Goal: Task Accomplishment & Management: Complete application form

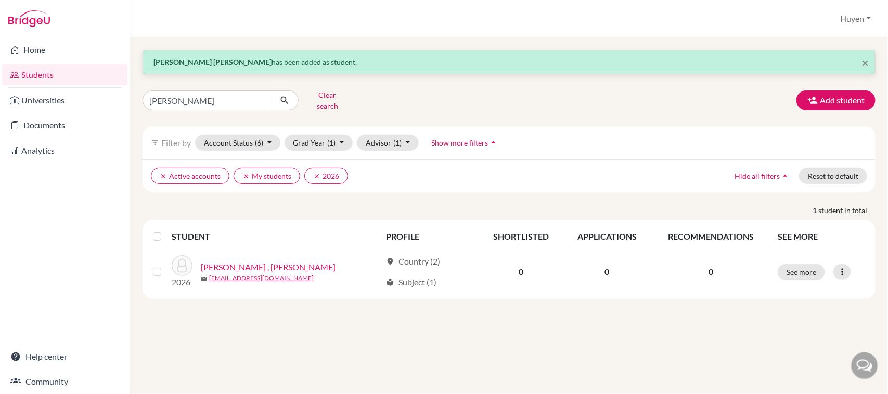
click at [846, 97] on button "Add student" at bounding box center [835, 101] width 79 height 20
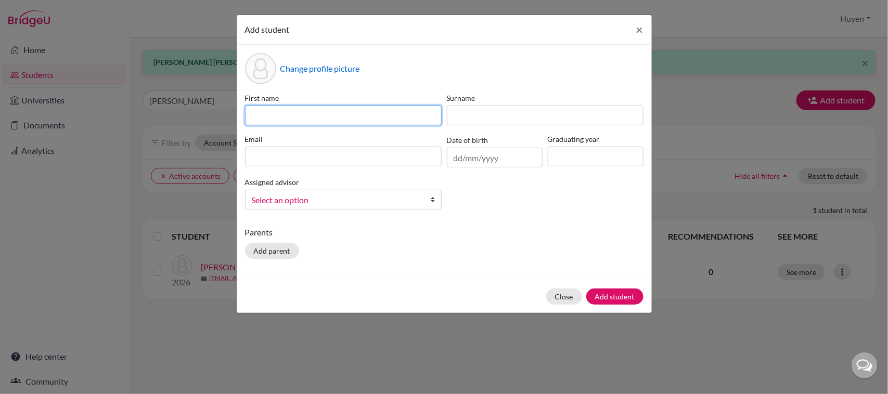
click at [387, 123] on input at bounding box center [343, 116] width 197 height 20
click at [331, 122] on input "g" at bounding box center [343, 116] width 197 height 20
type input "gray"
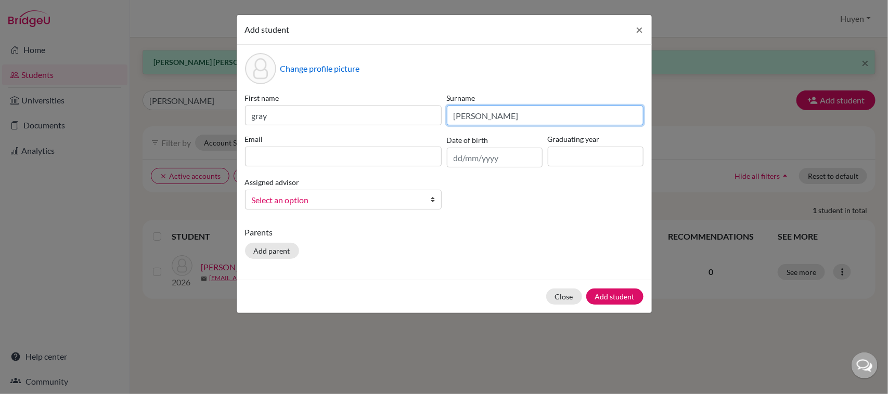
type input "[PERSON_NAME]"
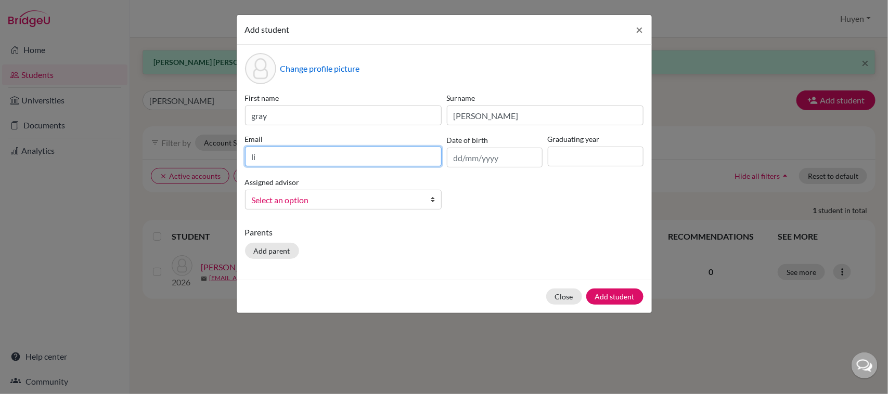
type input "l"
click at [586, 289] on button "Add student" at bounding box center [614, 297] width 57 height 16
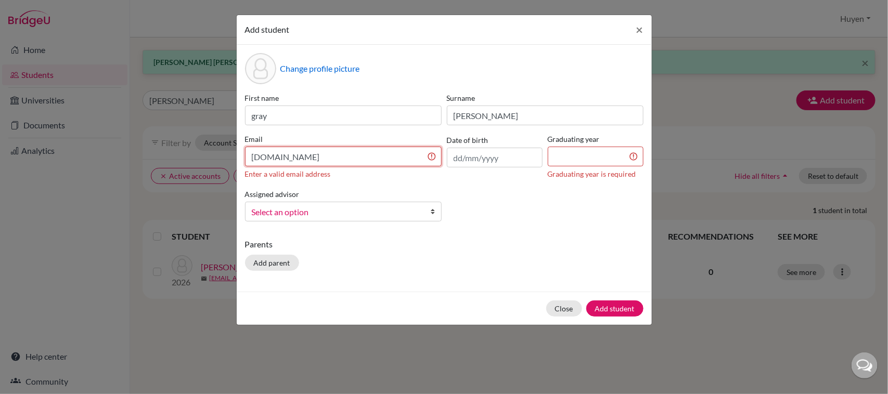
click at [294, 157] on input "[DOMAIN_NAME]" at bounding box center [343, 157] width 197 height 20
type input "[EMAIL_ADDRESS][DOMAIN_NAME]"
click at [488, 158] on input "text" at bounding box center [495, 158] width 96 height 20
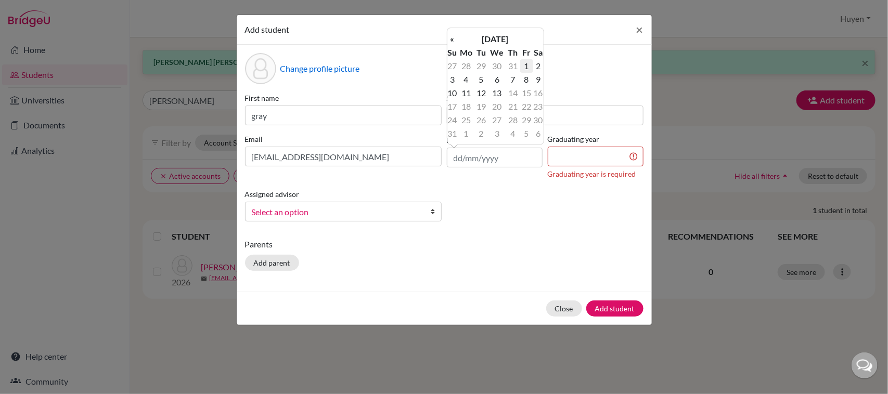
click at [525, 63] on td "1" at bounding box center [526, 66] width 13 height 14
click at [474, 156] on input "[DATE]" at bounding box center [495, 158] width 96 height 20
click at [467, 89] on td "11" at bounding box center [466, 93] width 17 height 14
click at [471, 156] on input "[DATE]" at bounding box center [495, 158] width 96 height 20
click at [481, 156] on input "8/2025" at bounding box center [495, 158] width 96 height 20
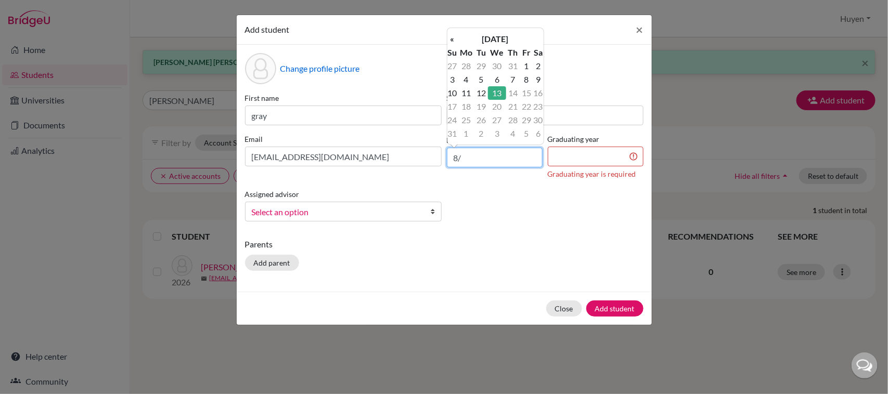
type input "8"
type input "[DATE]"
click at [590, 156] on input at bounding box center [596, 157] width 96 height 20
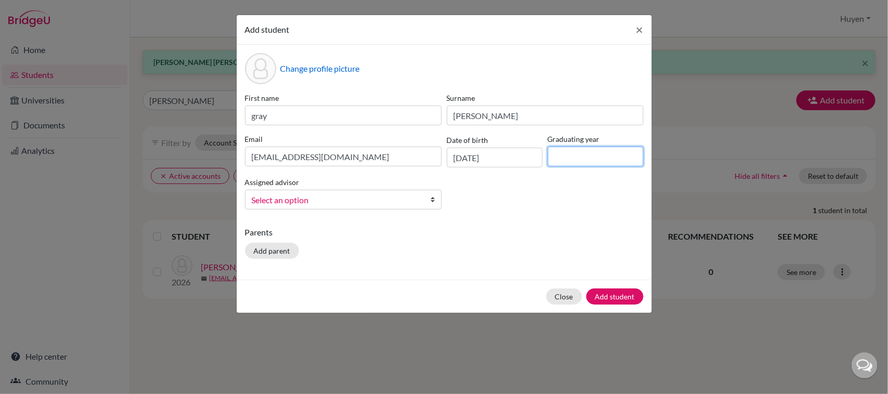
type input "2027"
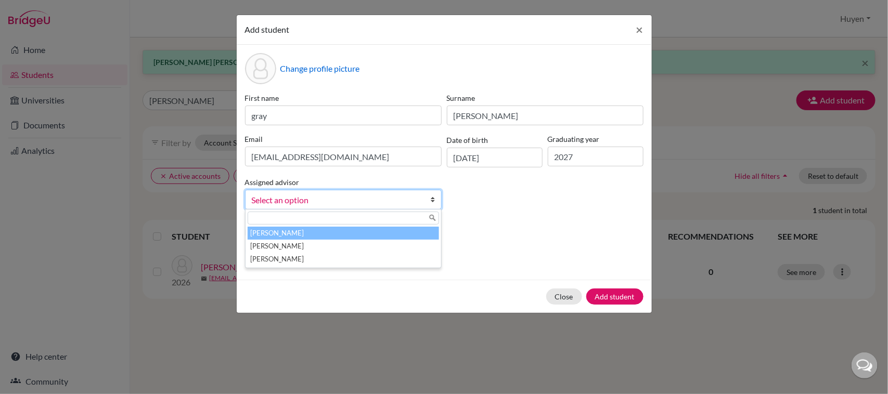
click at [393, 202] on span "Select an option" at bounding box center [337, 201] width 170 height 14
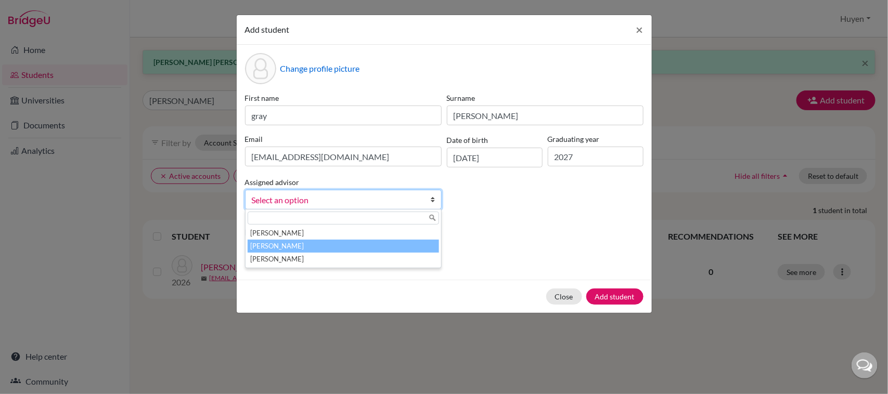
click at [300, 243] on li "[PERSON_NAME]" at bounding box center [343, 246] width 191 height 13
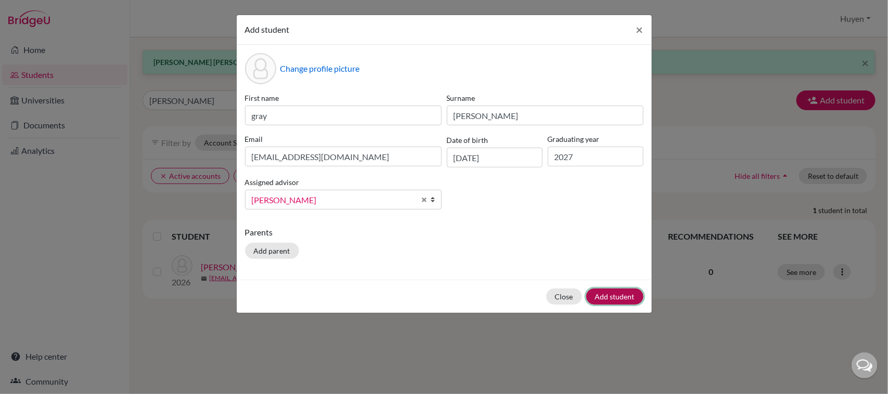
click at [618, 292] on button "Add student" at bounding box center [614, 297] width 57 height 16
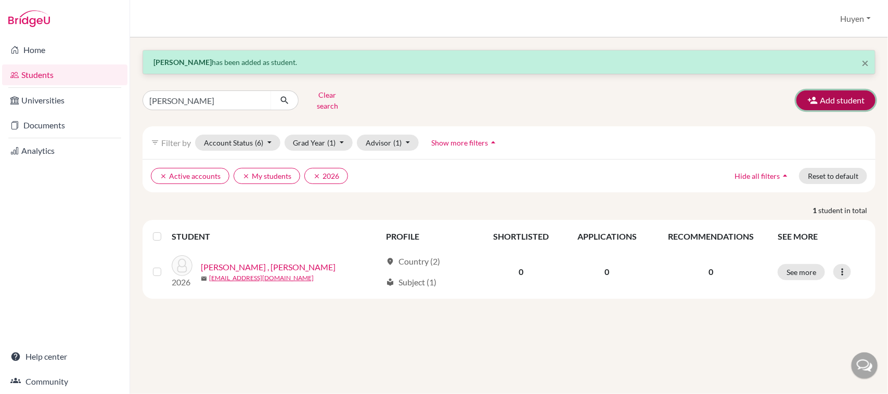
click at [848, 94] on button "Add student" at bounding box center [835, 101] width 79 height 20
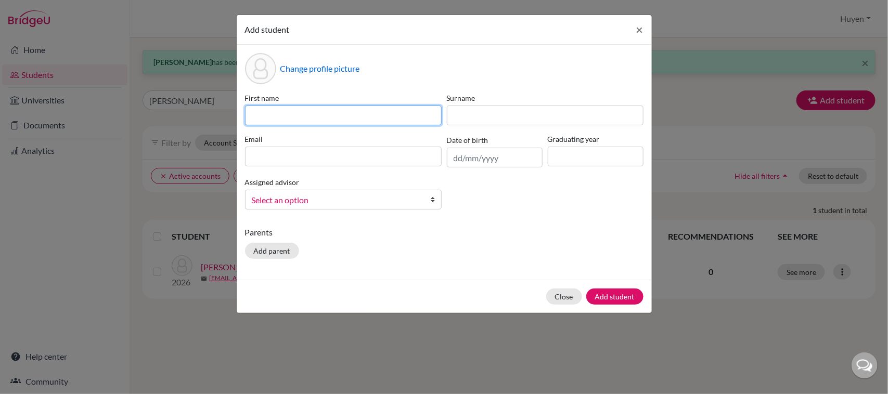
click at [424, 111] on input at bounding box center [343, 116] width 197 height 20
type input "[PERSON_NAME]"
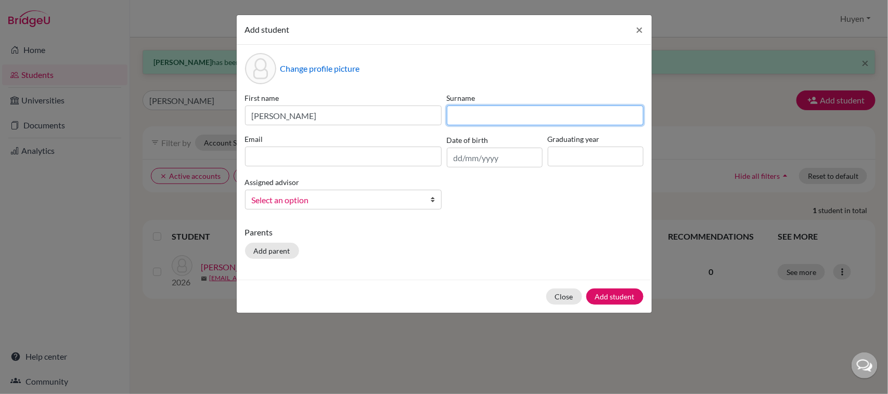
click at [498, 115] on input at bounding box center [545, 116] width 197 height 20
type input "[PERSON_NAME]"
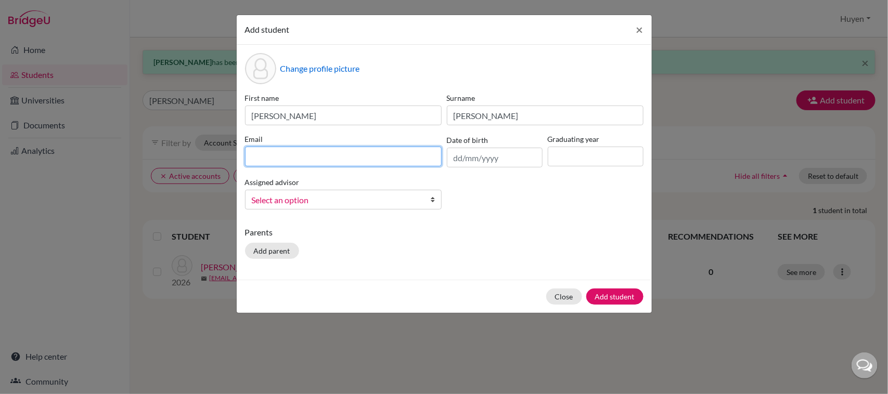
click at [375, 157] on input at bounding box center [343, 157] width 197 height 20
type input "[EMAIL_ADDRESS][DOMAIN_NAME]"
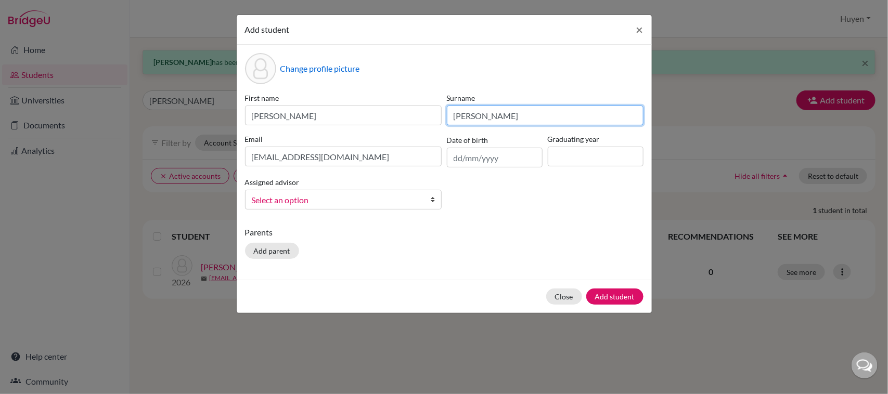
drag, startPoint x: 500, startPoint y: 110, endPoint x: 434, endPoint y: 112, distance: 66.1
click at [434, 112] on div "First name [PERSON_NAME] Surname [PERSON_NAME] Email [EMAIL_ADDRESS][DOMAIN_NAM…" at bounding box center [444, 155] width 404 height 125
type input "[PERSON_NAME]"
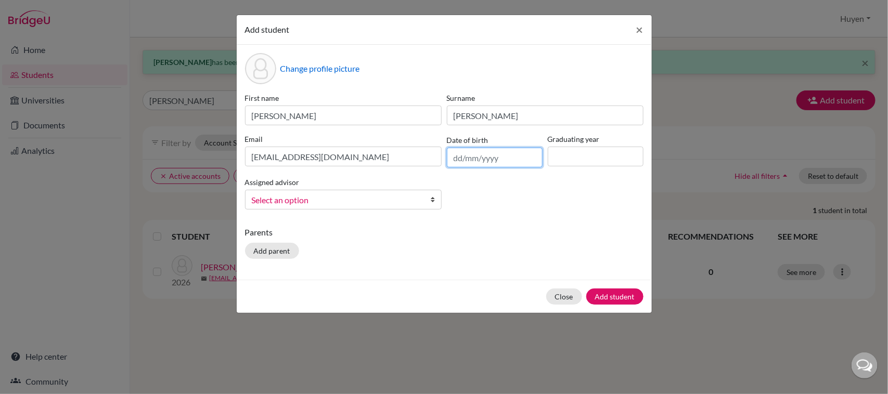
click at [506, 159] on input "text" at bounding box center [495, 158] width 96 height 20
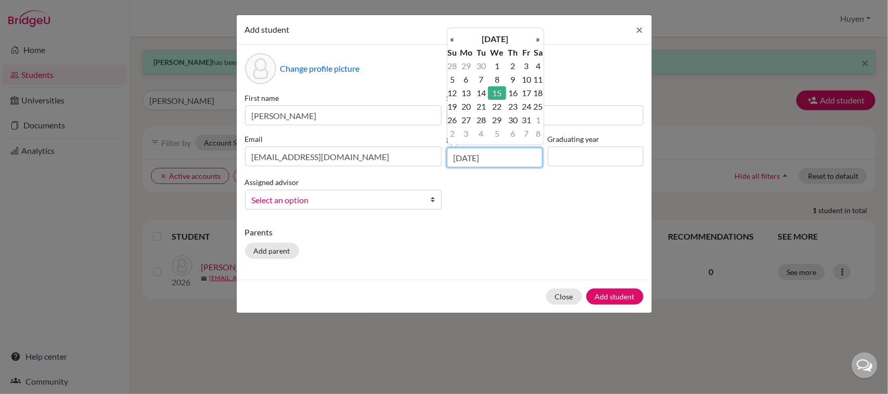
type input "[DATE]"
click at [496, 92] on td "15" at bounding box center [497, 93] width 18 height 14
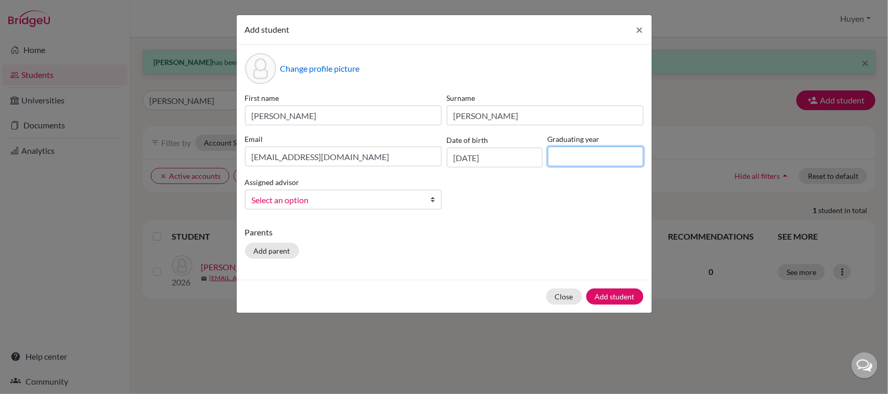
click at [588, 154] on input at bounding box center [596, 157] width 96 height 20
type input "2027"
click at [345, 199] on span "Select an option" at bounding box center [337, 201] width 170 height 14
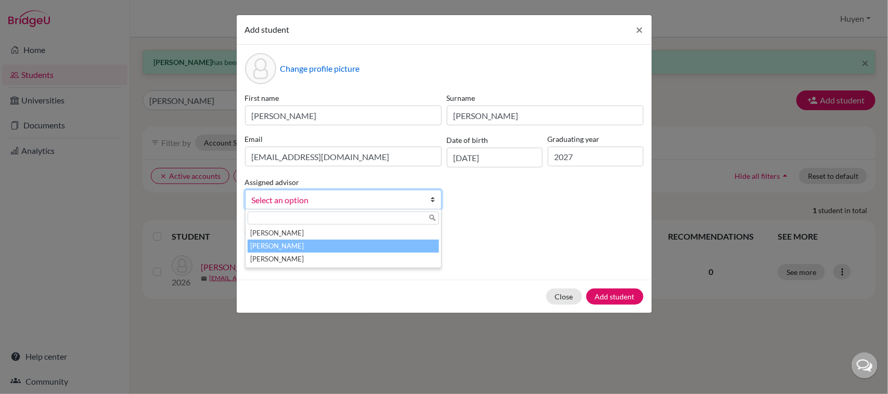
click at [320, 247] on li "[PERSON_NAME]" at bounding box center [343, 246] width 191 height 13
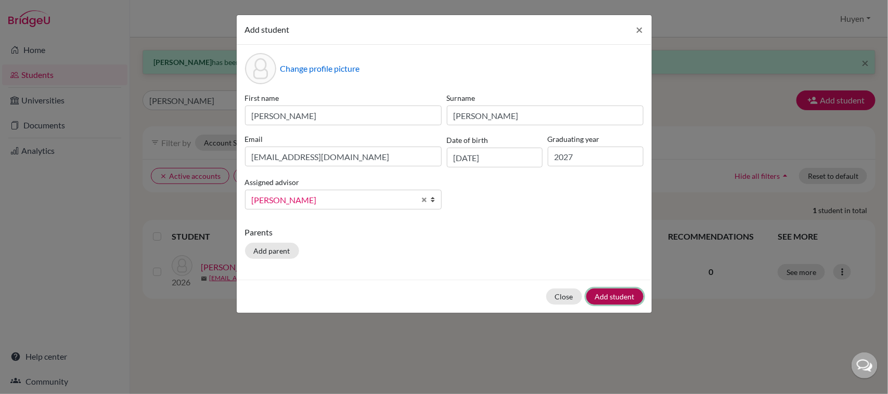
click at [623, 292] on button "Add student" at bounding box center [614, 297] width 57 height 16
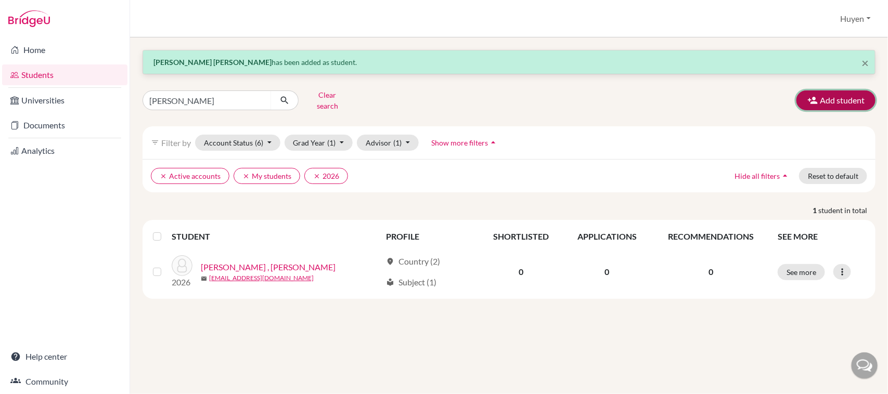
click at [828, 97] on button "Add student" at bounding box center [835, 101] width 79 height 20
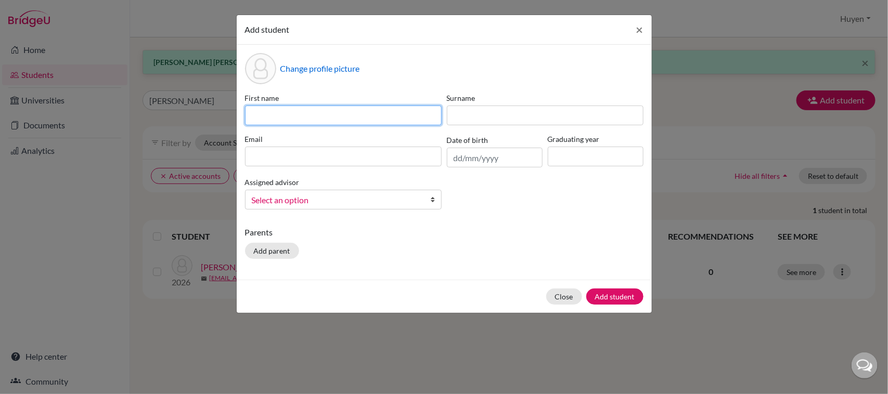
click at [352, 119] on input at bounding box center [343, 116] width 197 height 20
type input "N"
type input "Ky"
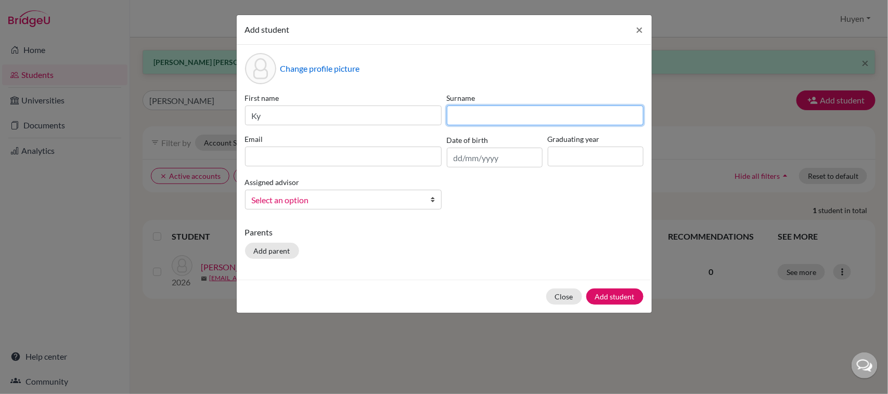
click at [489, 108] on input at bounding box center [545, 116] width 197 height 20
type input "[PERSON_NAME]"
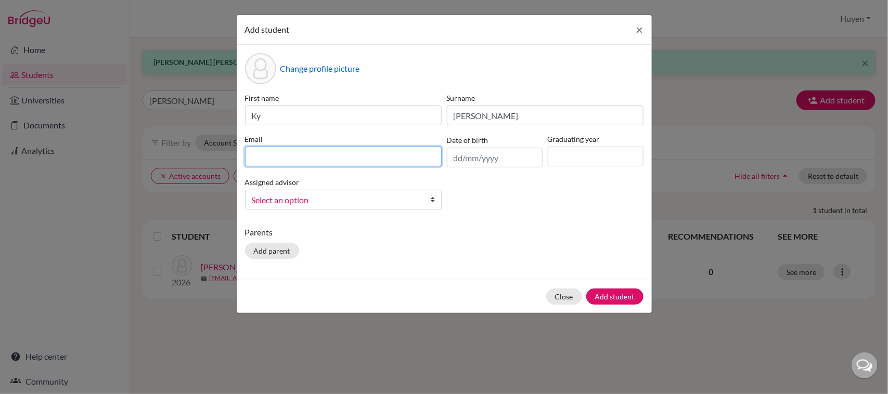
click at [358, 155] on input at bounding box center [343, 157] width 197 height 20
type input "[EMAIL_ADDRESS][DOMAIN_NAME]"
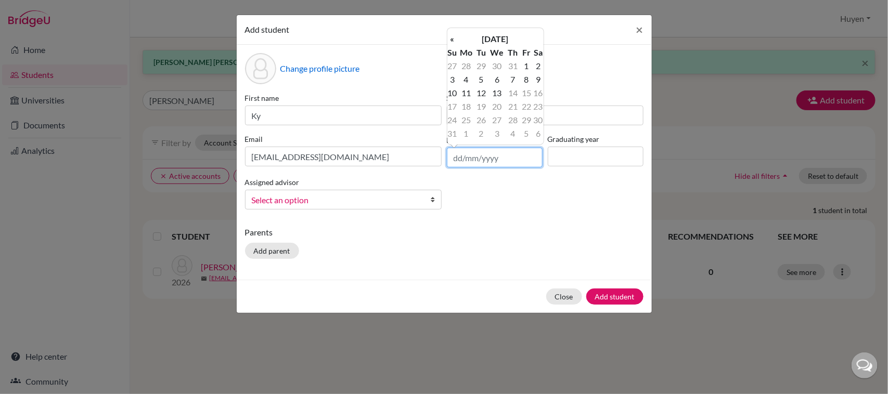
click at [504, 156] on input "text" at bounding box center [495, 158] width 96 height 20
type input "[DATE]"
click at [529, 120] on td "28" at bounding box center [526, 120] width 13 height 14
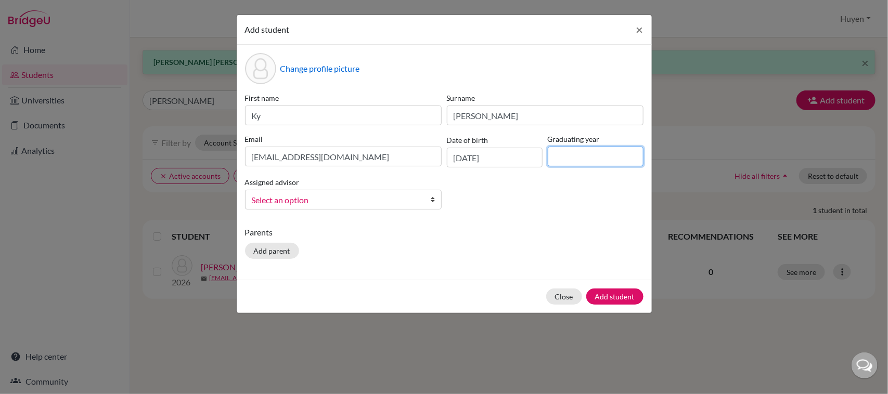
click at [581, 160] on input at bounding box center [596, 157] width 96 height 20
type input "2027"
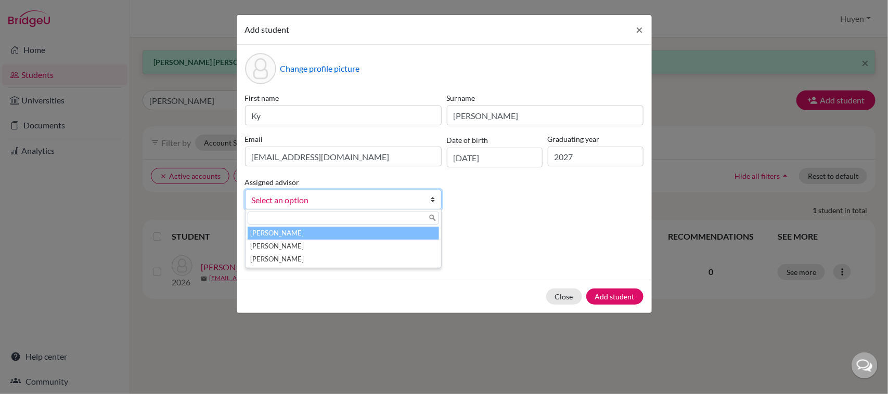
drag, startPoint x: 352, startPoint y: 203, endPoint x: 341, endPoint y: 206, distance: 11.4
click at [352, 203] on span "Select an option" at bounding box center [337, 201] width 170 height 14
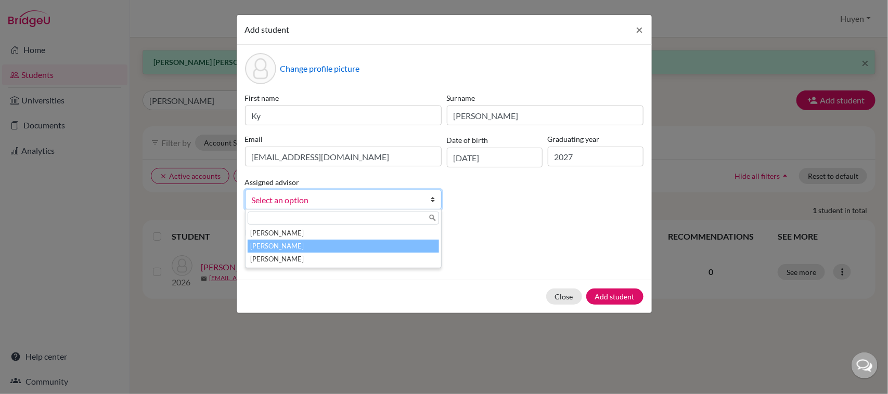
click at [303, 245] on li "[PERSON_NAME]" at bounding box center [343, 246] width 191 height 13
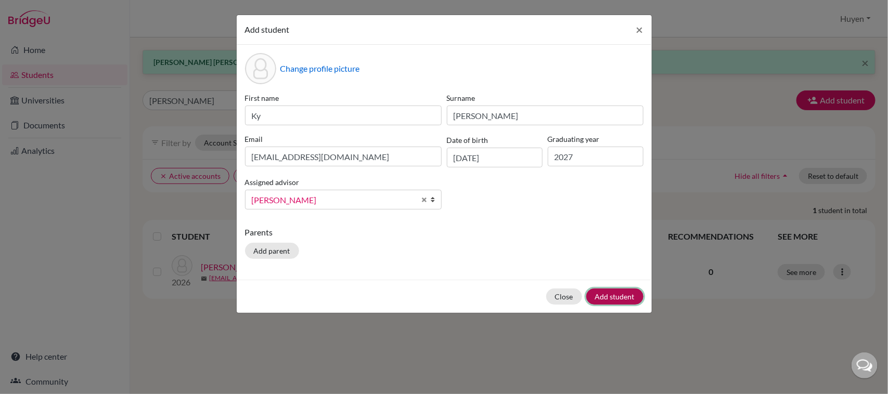
click at [627, 295] on button "Add student" at bounding box center [614, 297] width 57 height 16
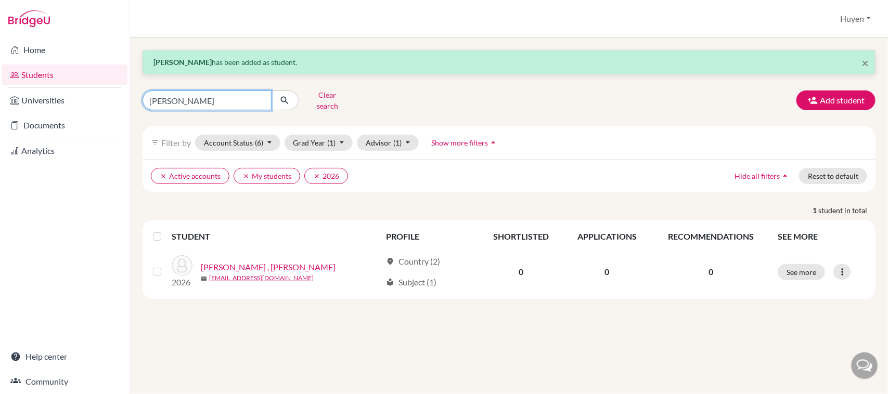
click at [197, 92] on input "[PERSON_NAME]" at bounding box center [207, 101] width 129 height 20
type input "n"
type input "[PERSON_NAME]"
click at [285, 95] on icon "submit" at bounding box center [284, 100] width 10 height 10
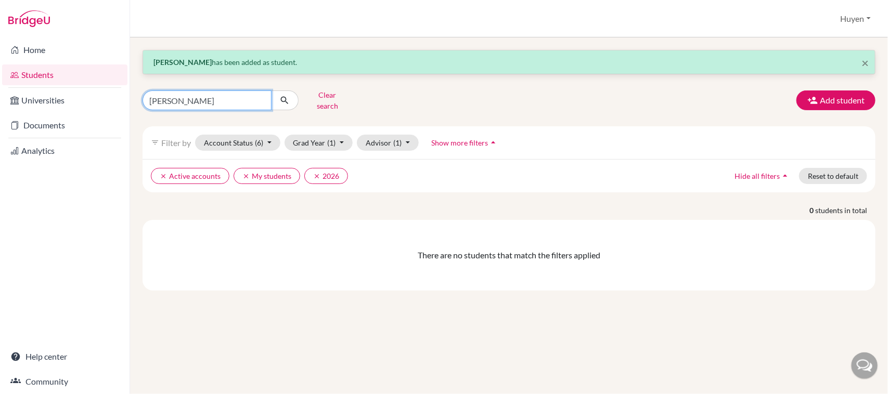
click at [227, 99] on input "[PERSON_NAME]" at bounding box center [207, 101] width 129 height 20
type input "G"
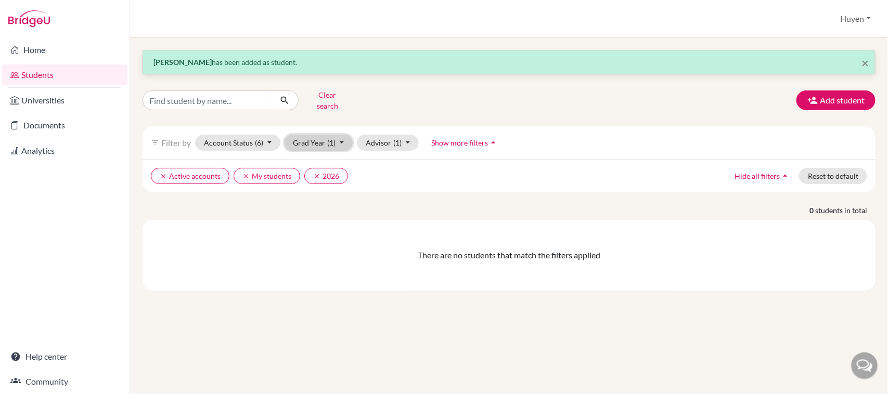
click at [338, 135] on button "Grad Year (1)" at bounding box center [319, 143] width 69 height 16
click at [323, 192] on div "2027" at bounding box center [316, 198] width 36 height 12
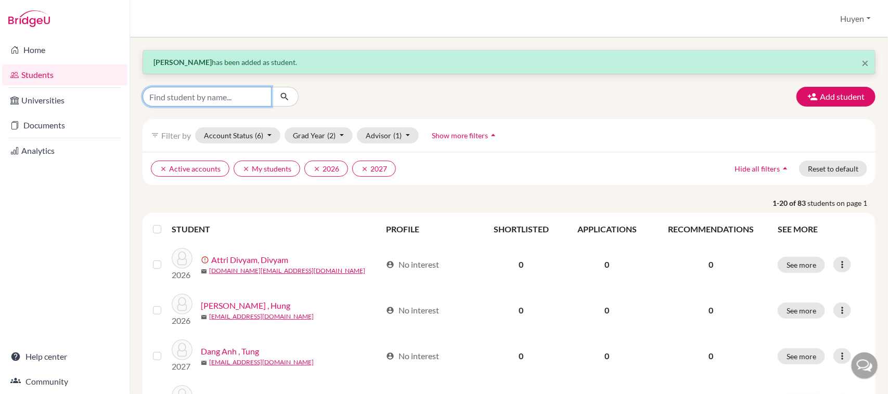
click at [245, 99] on input "Find student by name..." at bounding box center [207, 97] width 129 height 20
type input "[PERSON_NAME]"
click at [281, 97] on icon "submit" at bounding box center [284, 97] width 10 height 10
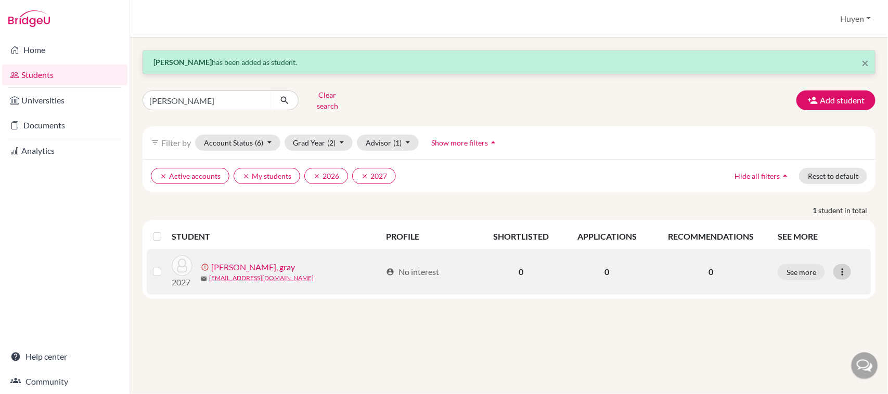
click at [849, 264] on div at bounding box center [842, 272] width 18 height 16
click at [815, 322] on button "Resend invite email" at bounding box center [803, 327] width 94 height 17
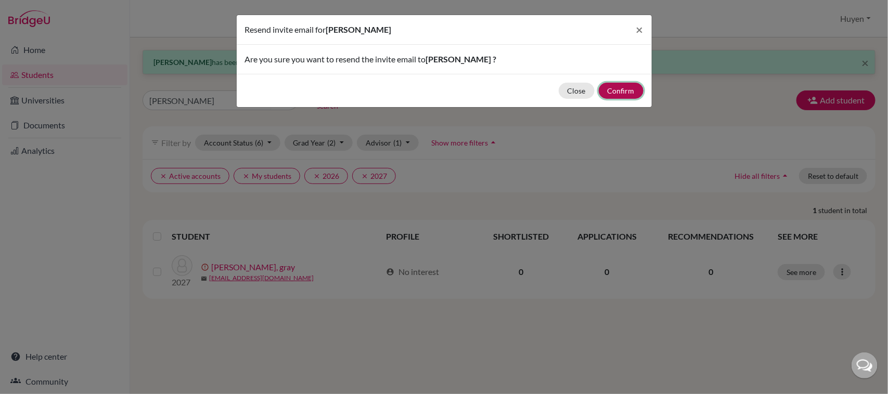
click at [609, 89] on button "Confirm" at bounding box center [621, 91] width 45 height 16
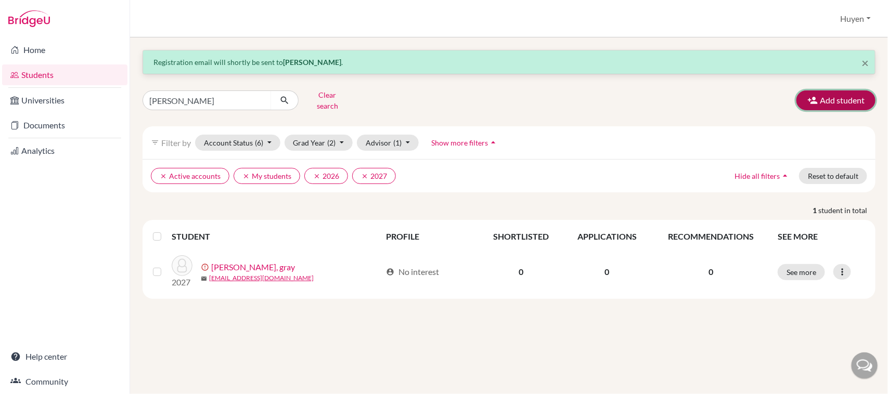
click at [835, 98] on button "Add student" at bounding box center [835, 101] width 79 height 20
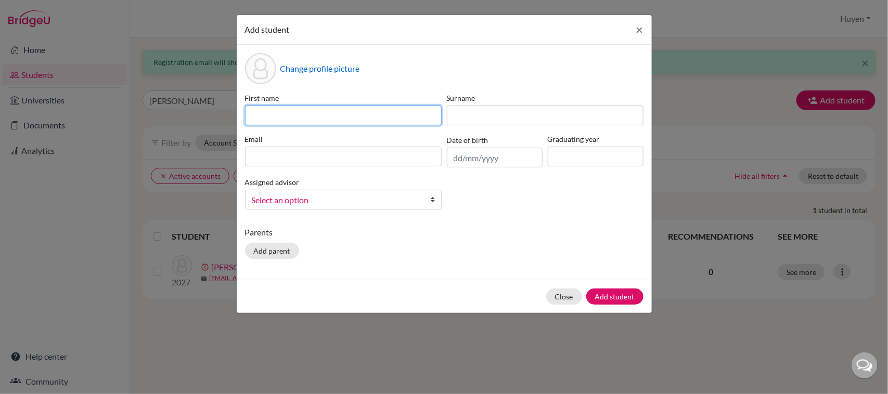
click at [397, 120] on input at bounding box center [343, 116] width 197 height 20
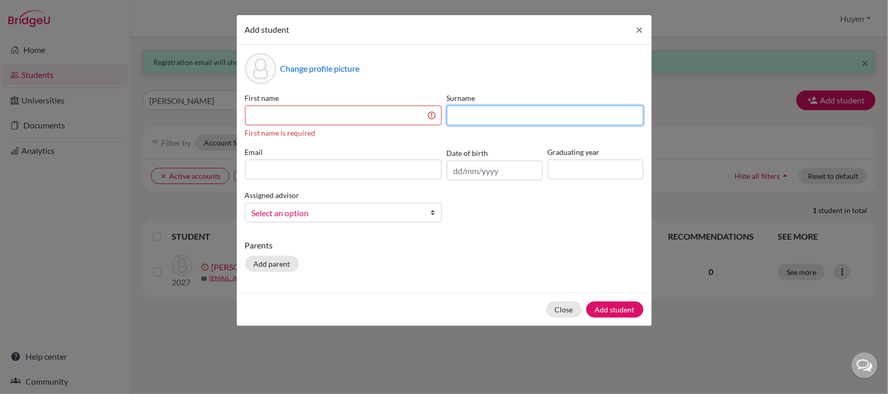
click at [512, 120] on input at bounding box center [545, 116] width 197 height 20
type input "hsianglc.sthl@t"
drag, startPoint x: 534, startPoint y: 118, endPoint x: 431, endPoint y: 112, distance: 103.7
click at [431, 112] on div "First name First name is required Surname hsianglc.sthl@t Email Date of birth G…" at bounding box center [444, 162] width 404 height 138
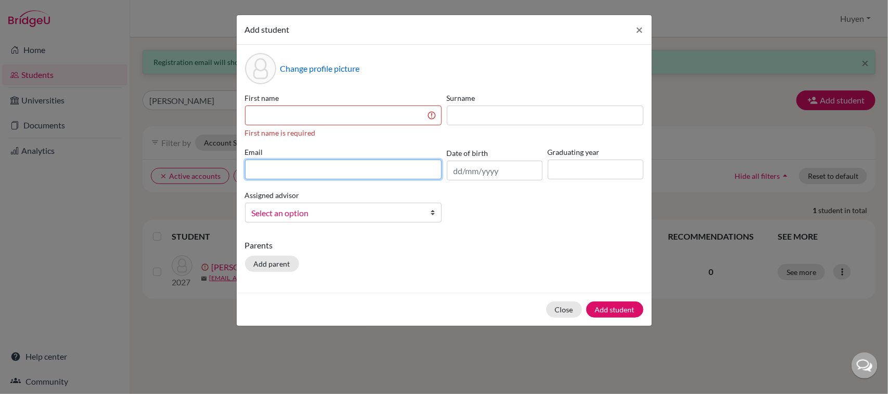
click at [345, 167] on input at bounding box center [343, 170] width 197 height 20
paste input "hsianglc.sthl@t"
type input "[EMAIL_ADDRESS][DOMAIN_NAME]"
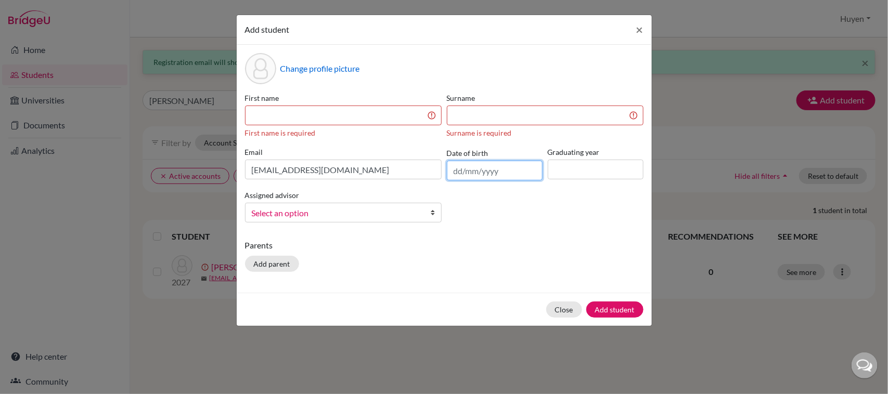
click at [498, 175] on input "text" at bounding box center [495, 171] width 96 height 20
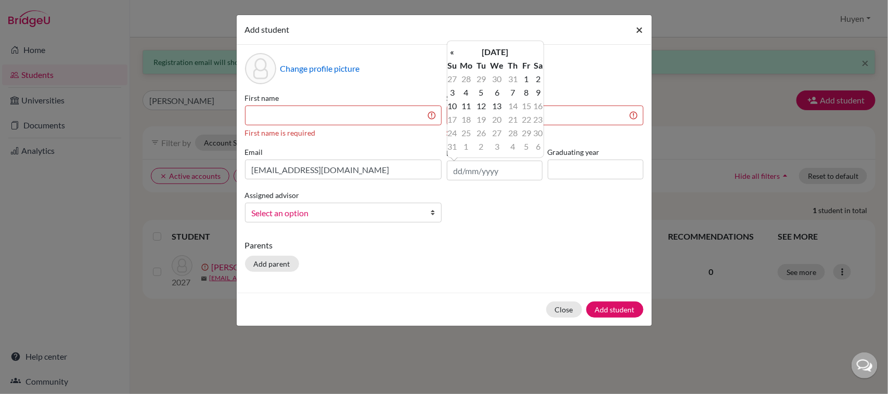
click at [636, 34] on span "×" at bounding box center [639, 29] width 7 height 15
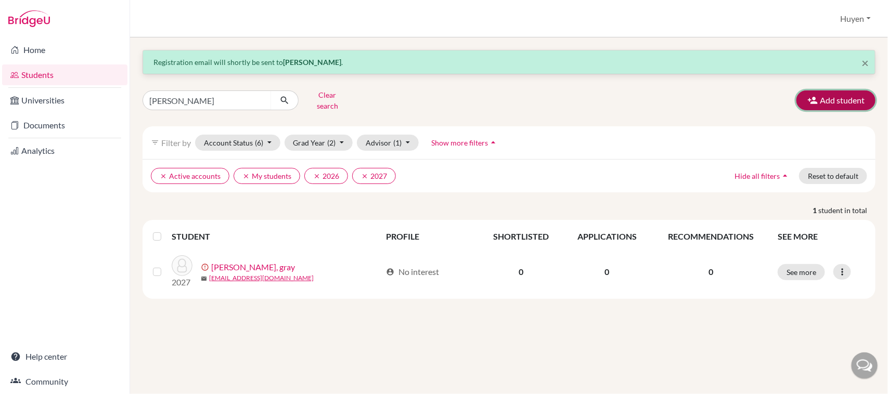
click at [835, 94] on button "Add student" at bounding box center [835, 101] width 79 height 20
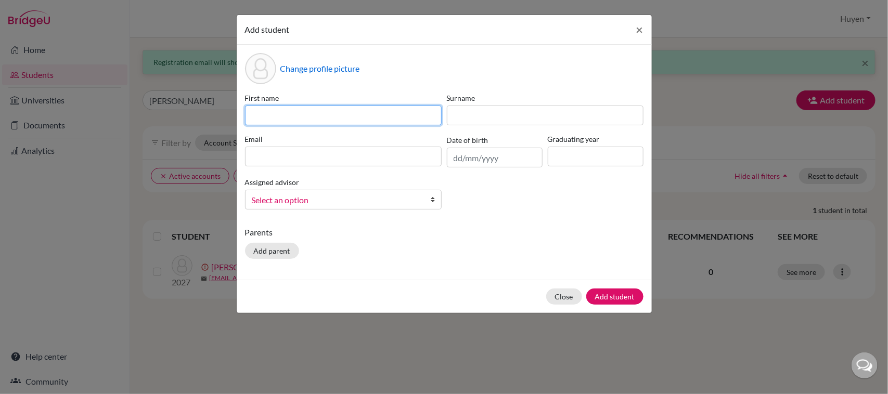
drag, startPoint x: 396, startPoint y: 110, endPoint x: 888, endPoint y: 9, distance: 501.5
click at [397, 110] on input at bounding box center [343, 116] width 197 height 20
type input "jasper"
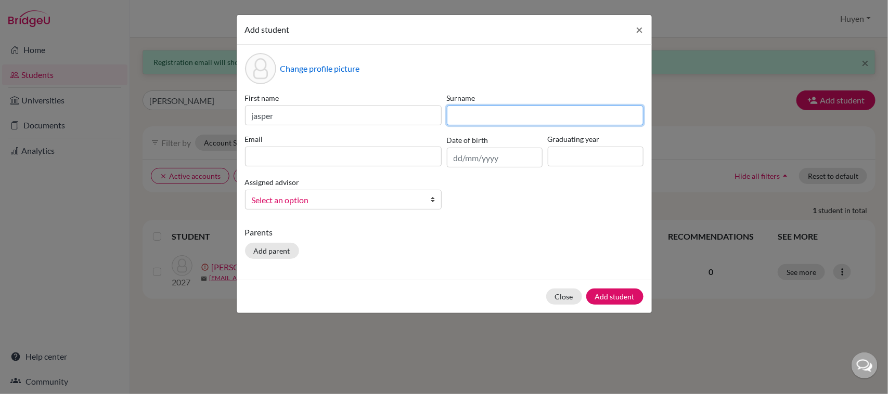
click at [486, 108] on input at bounding box center [545, 116] width 197 height 20
type input "thorns"
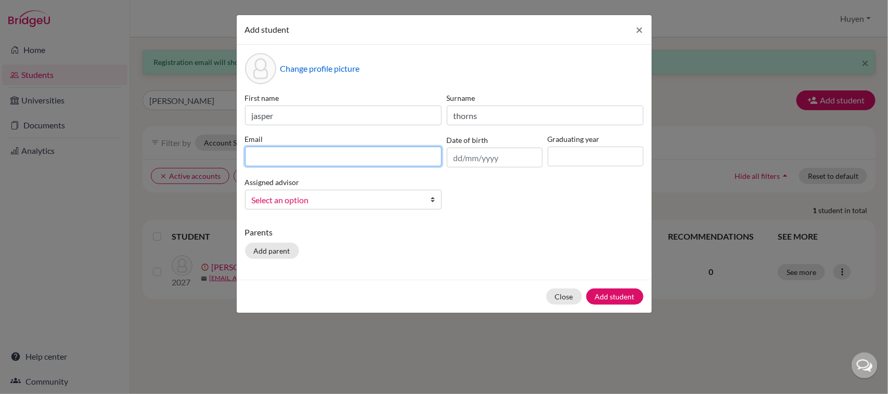
click at [402, 151] on input at bounding box center [343, 157] width 197 height 20
type input "[EMAIL_ADDRESS][DOMAIN_NAME]"
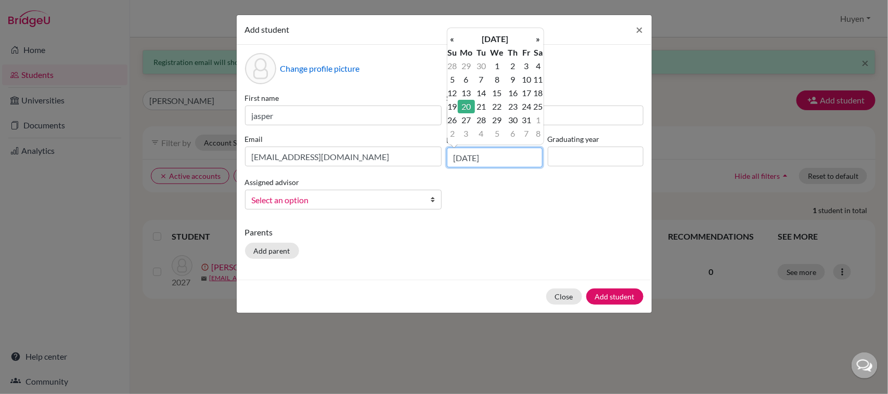
type input "[DATE]"
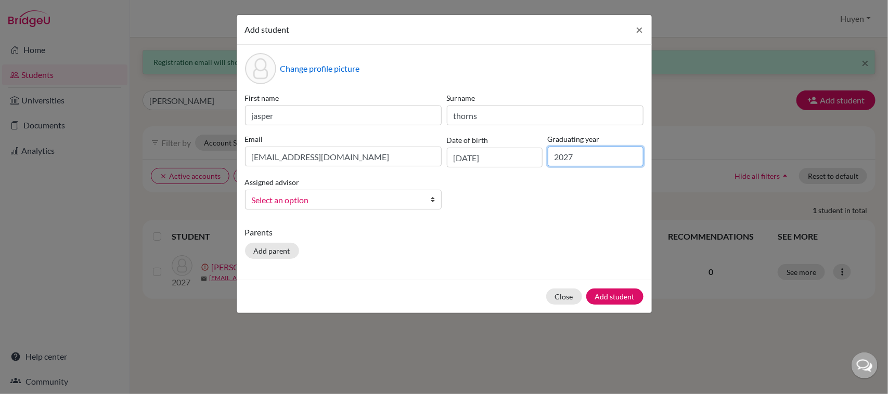
type input "2027"
click at [291, 195] on span "Select an option" at bounding box center [337, 201] width 170 height 14
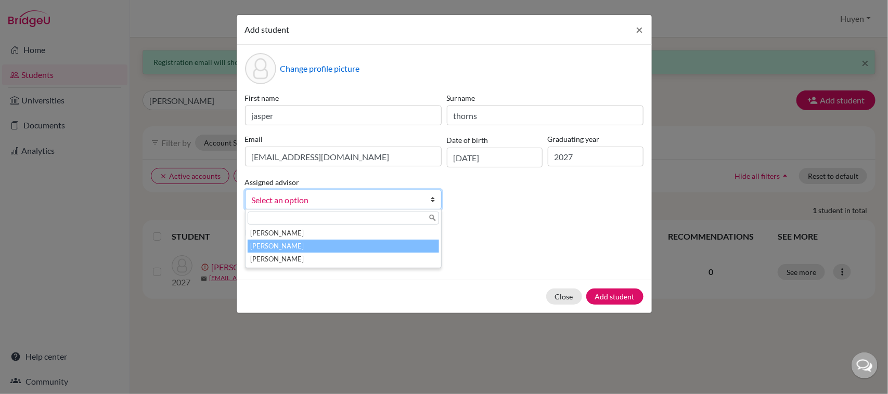
click at [284, 243] on li "[PERSON_NAME]" at bounding box center [343, 246] width 191 height 13
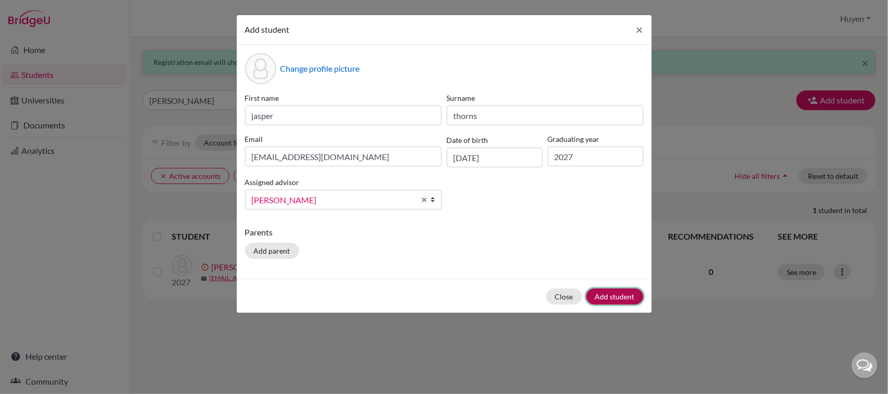
click at [612, 301] on button "Add student" at bounding box center [614, 297] width 57 height 16
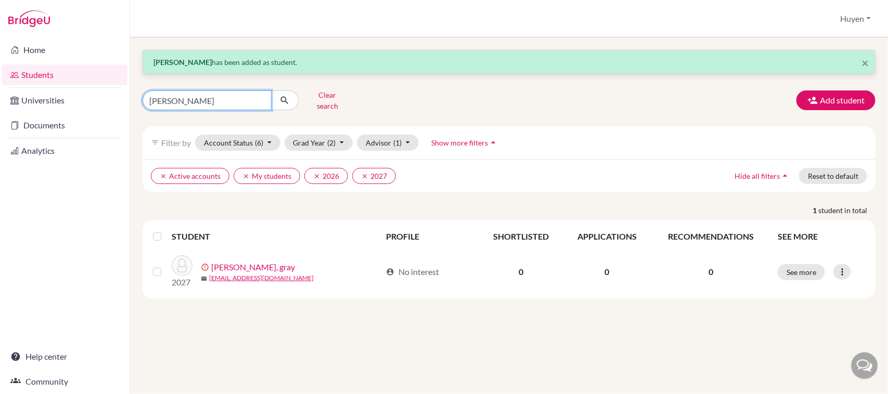
click at [216, 100] on input "[PERSON_NAME]" at bounding box center [207, 101] width 129 height 20
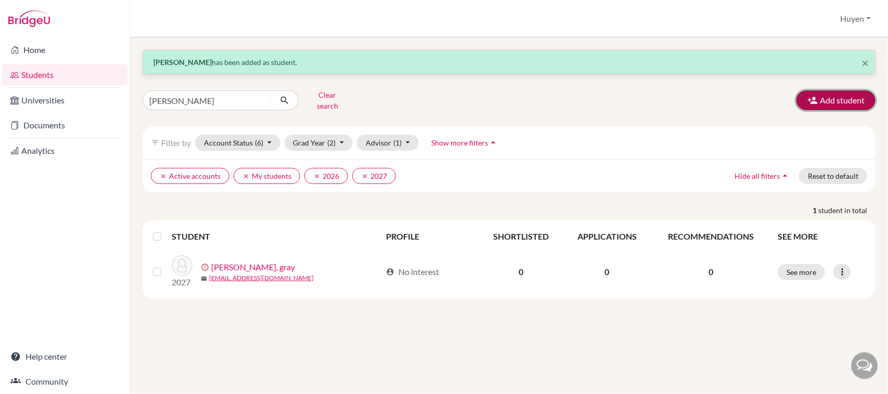
click at [854, 91] on button "Add student" at bounding box center [835, 101] width 79 height 20
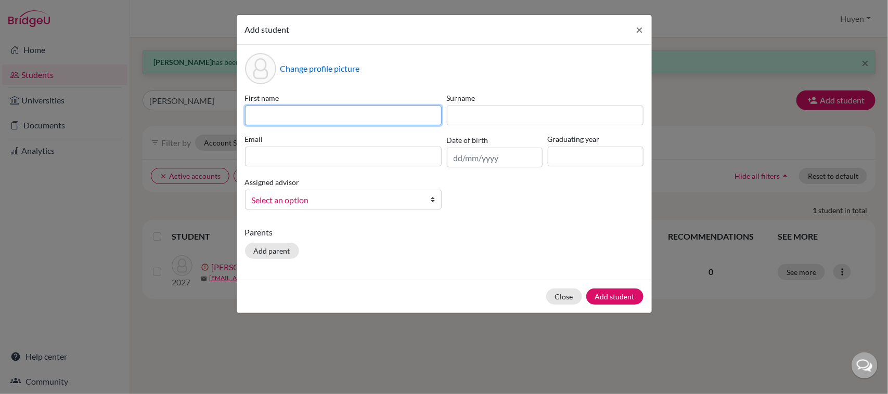
click at [307, 113] on input at bounding box center [343, 116] width 197 height 20
type input "Nhi"
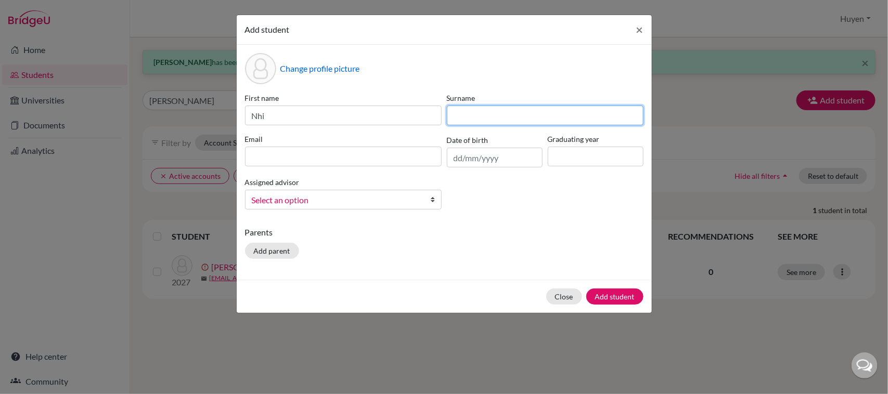
click at [526, 119] on input at bounding box center [545, 116] width 197 height 20
type input "[PERSON_NAME] [PERSON_NAME]"
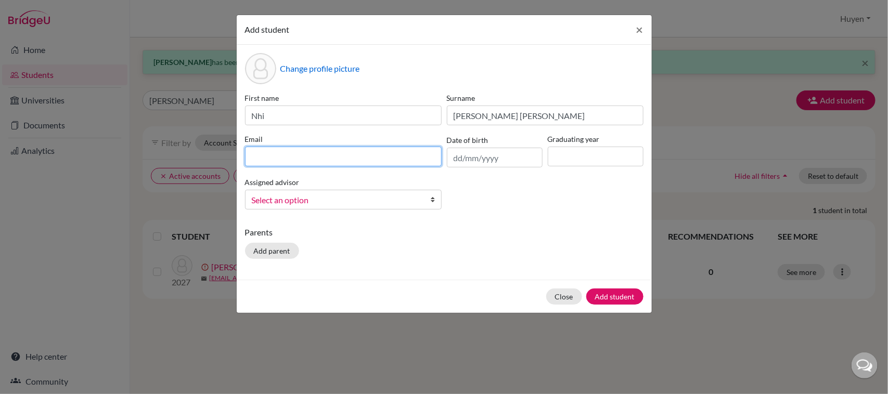
click at [340, 155] on input at bounding box center [343, 157] width 197 height 20
type input "[EMAIL_ADDRESS][DOMAIN_NAME]"
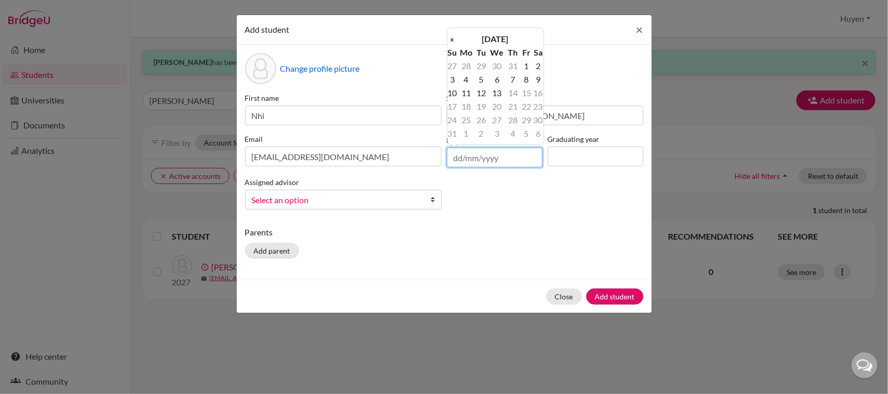
click at [504, 165] on input "text" at bounding box center [495, 158] width 96 height 20
click at [463, 160] on input "[DATE]" at bounding box center [495, 158] width 96 height 20
type input "[DATE]"
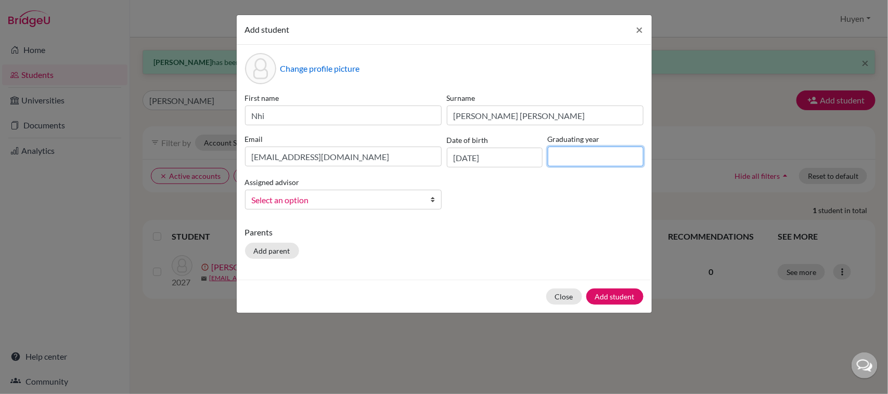
click at [583, 155] on input at bounding box center [596, 157] width 96 height 20
type input "0"
type input "2027"
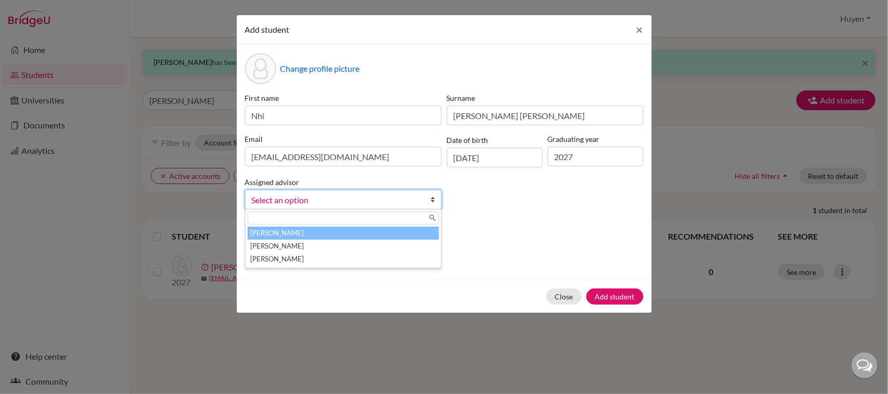
click at [352, 199] on span "Select an option" at bounding box center [337, 201] width 170 height 14
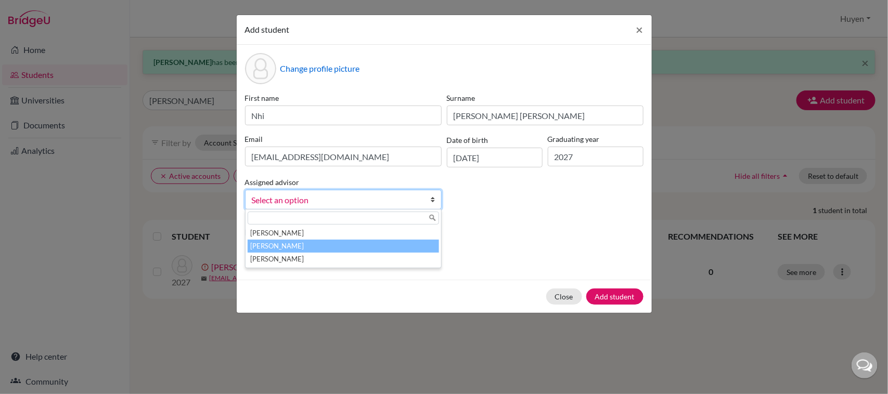
click at [316, 245] on li "[PERSON_NAME]" at bounding box center [343, 246] width 191 height 13
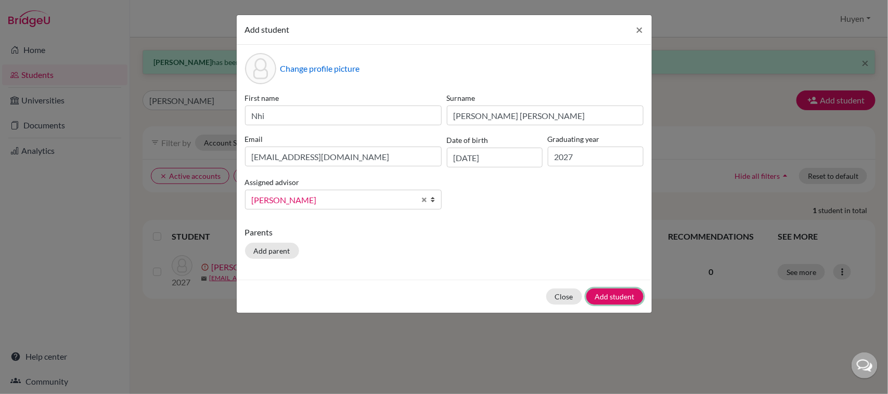
drag, startPoint x: 599, startPoint y: 297, endPoint x: 635, endPoint y: 343, distance: 58.9
click at [600, 298] on button "Add student" at bounding box center [614, 297] width 57 height 16
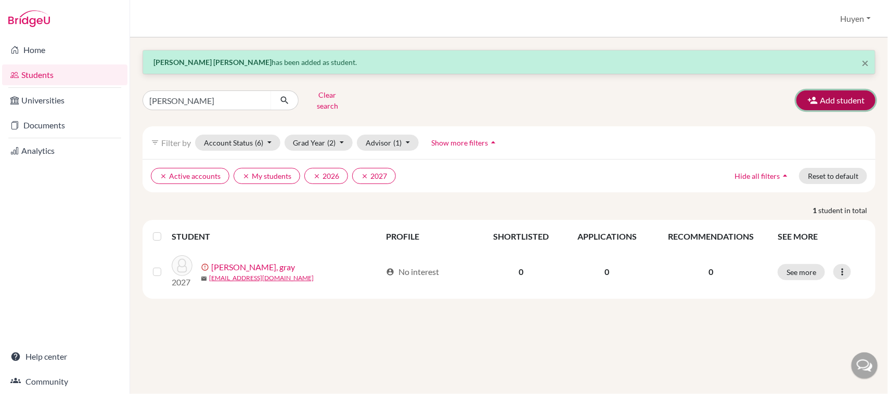
click at [851, 97] on button "Add student" at bounding box center [835, 101] width 79 height 20
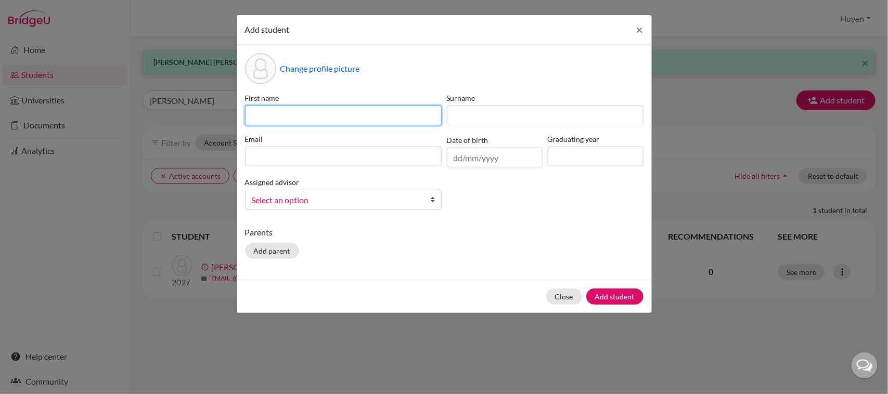
click at [313, 117] on input at bounding box center [343, 116] width 197 height 20
type input "zhi"
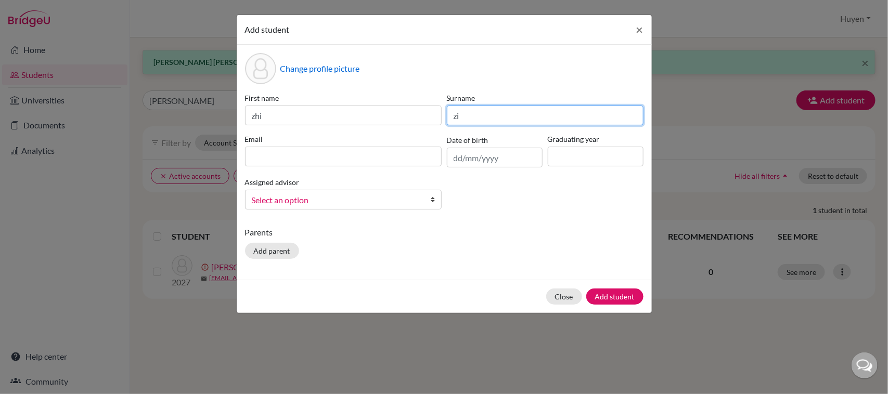
type input "z"
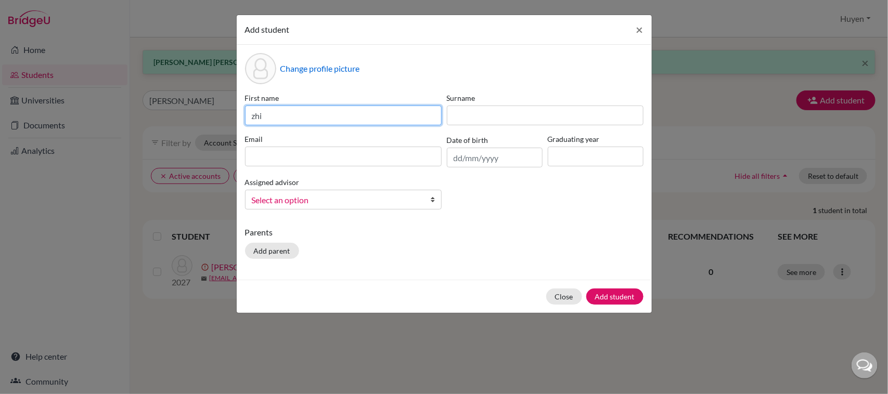
click at [298, 112] on input "zhi" at bounding box center [343, 116] width 197 height 20
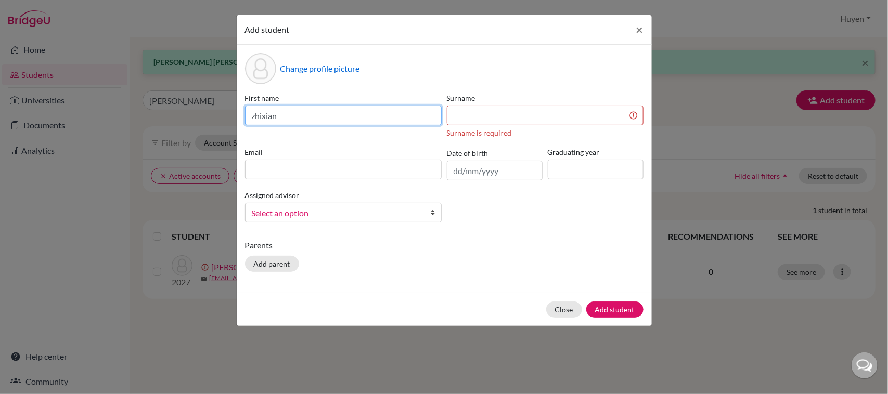
type input "zhixian"
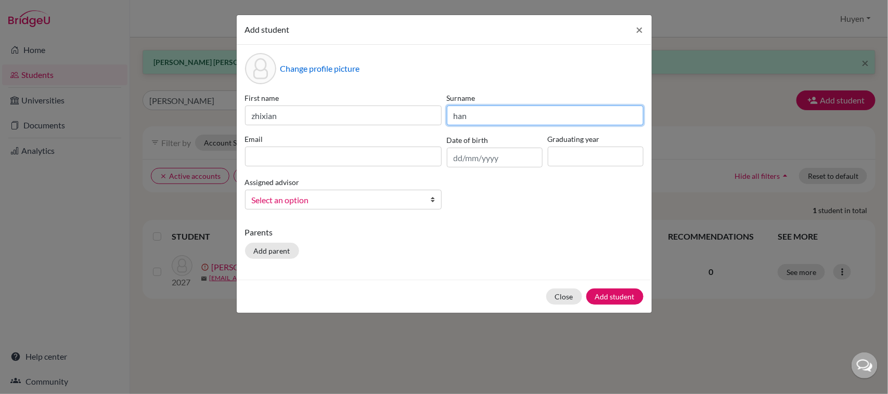
type input "han"
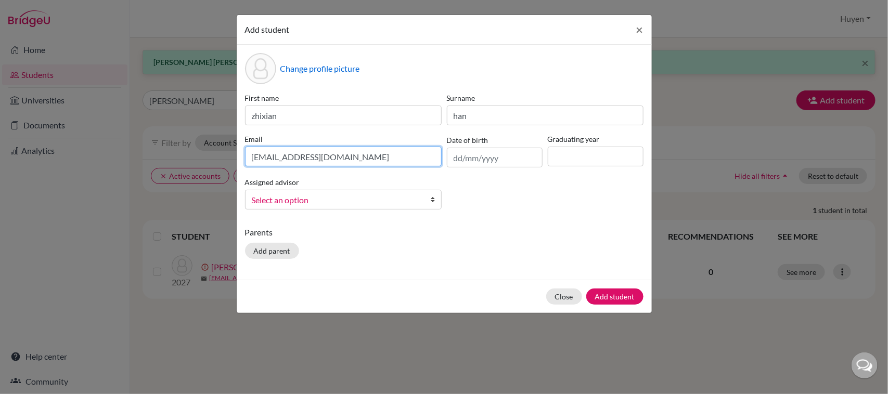
type input "[EMAIL_ADDRESS][DOMAIN_NAME]"
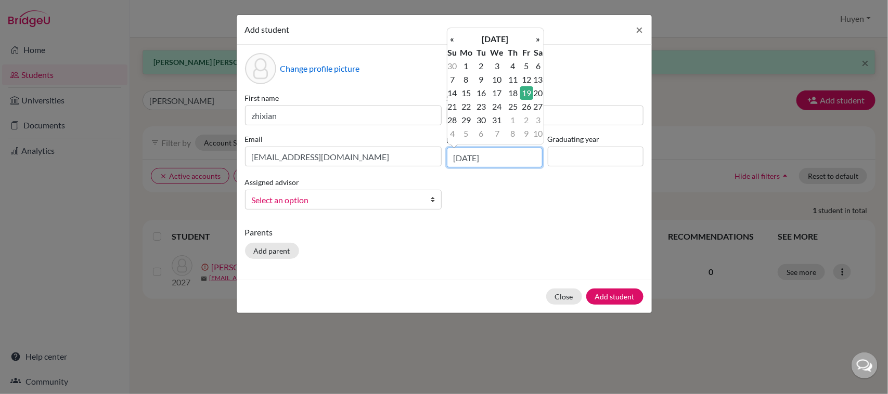
type input "[DATE]"
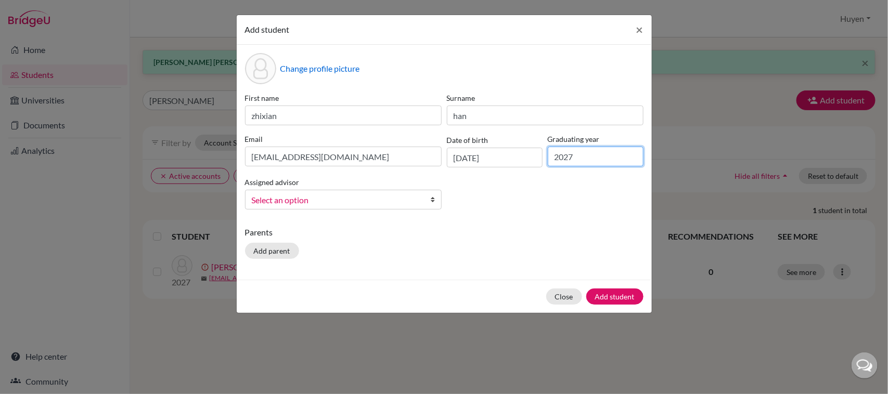
type input "2027"
click at [377, 202] on span "Select an option" at bounding box center [337, 201] width 170 height 14
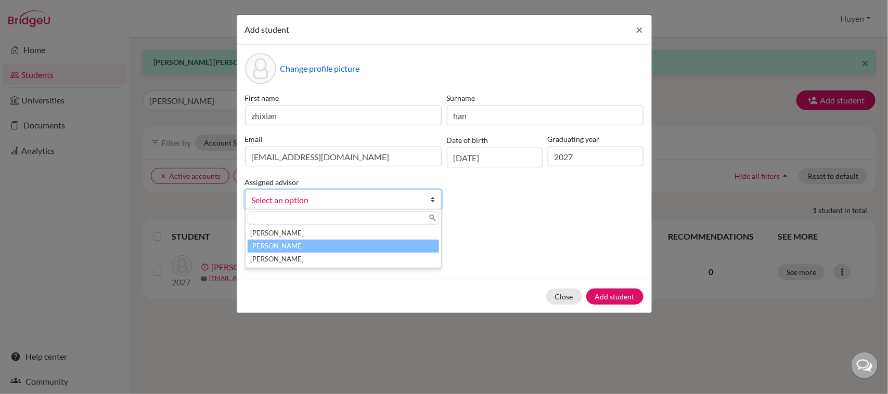
click at [349, 242] on li "[PERSON_NAME]" at bounding box center [343, 246] width 191 height 13
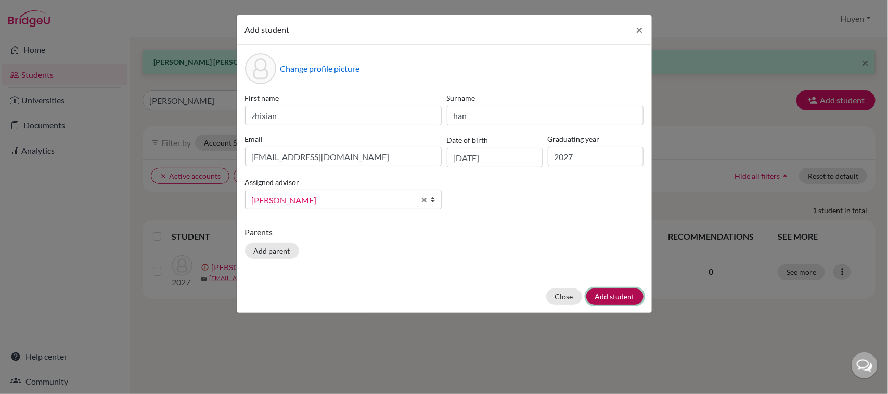
click at [621, 297] on button "Add student" at bounding box center [614, 297] width 57 height 16
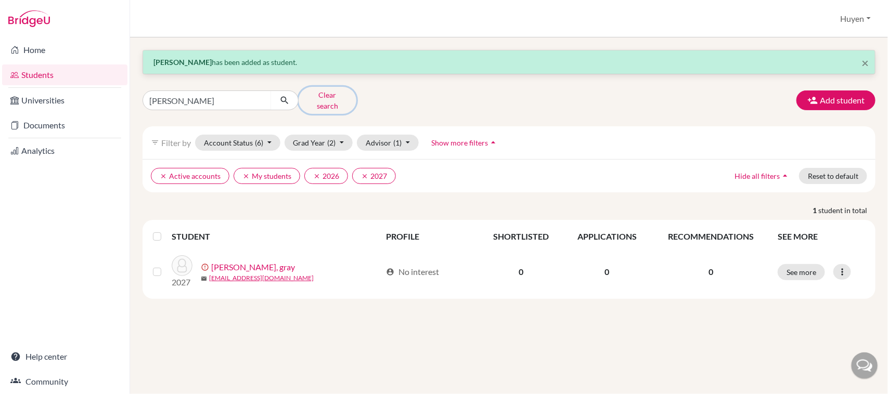
click at [316, 97] on button "Clear search" at bounding box center [328, 100] width 58 height 27
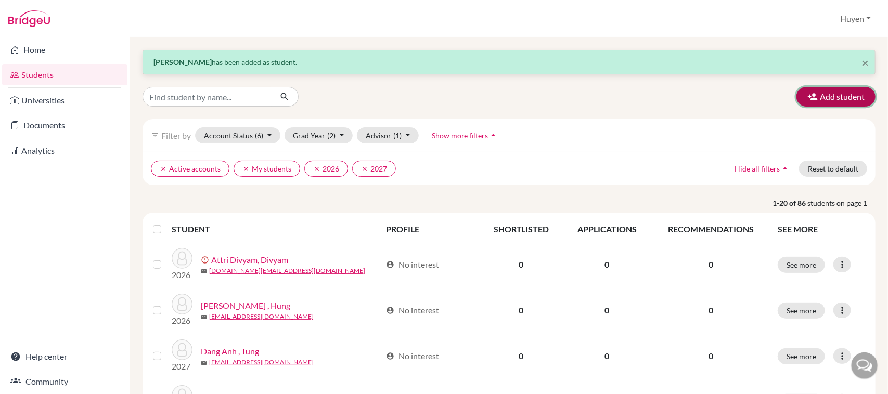
click at [839, 93] on button "Add student" at bounding box center [835, 97] width 79 height 20
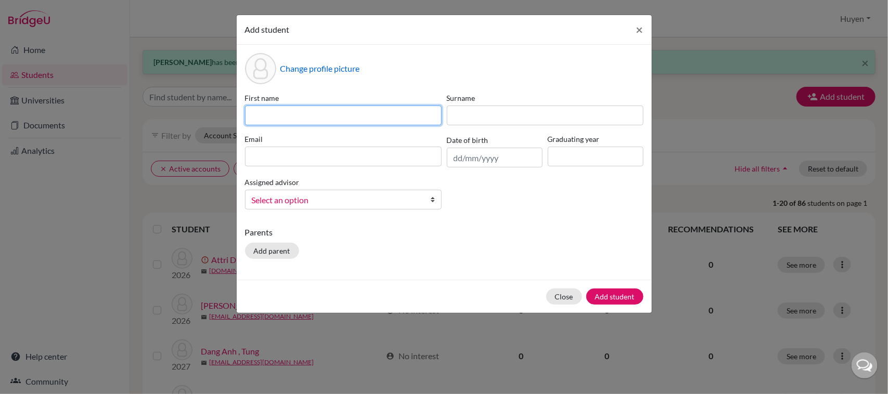
click at [359, 113] on input at bounding box center [343, 116] width 197 height 20
type input "h"
type input "houda"
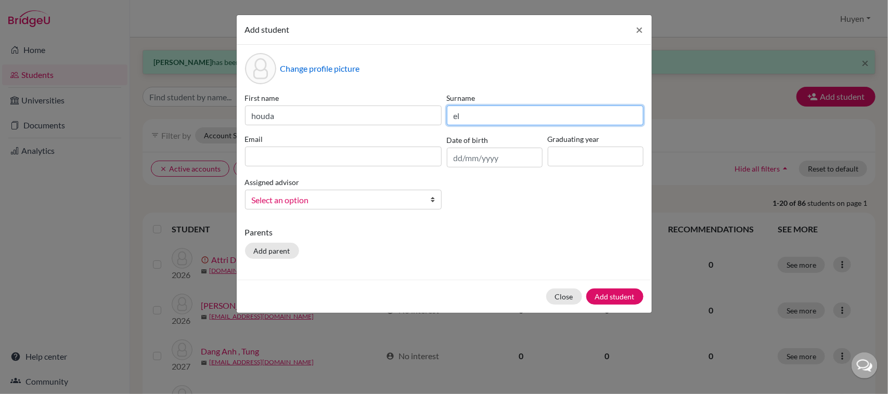
type input "el"
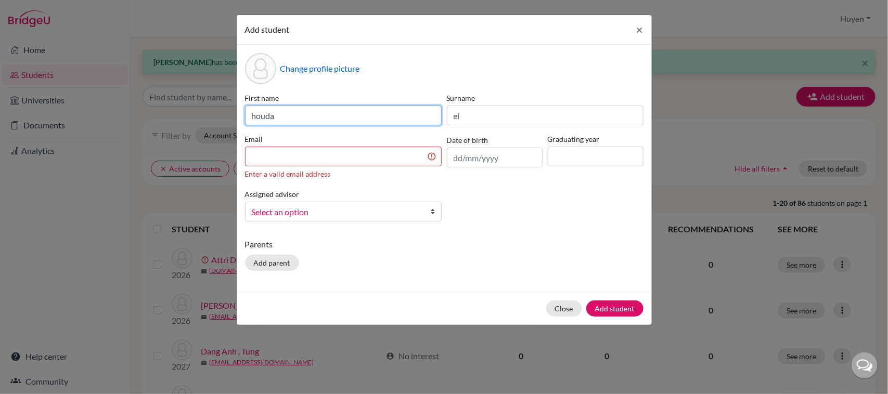
drag, startPoint x: 307, startPoint y: 118, endPoint x: 225, endPoint y: 115, distance: 82.3
click at [225, 115] on div "Add student × Change profile picture First name houda Surname el Email Enter a …" at bounding box center [444, 197] width 888 height 394
click at [293, 118] on input "noura" at bounding box center [343, 116] width 197 height 20
type input "nour"
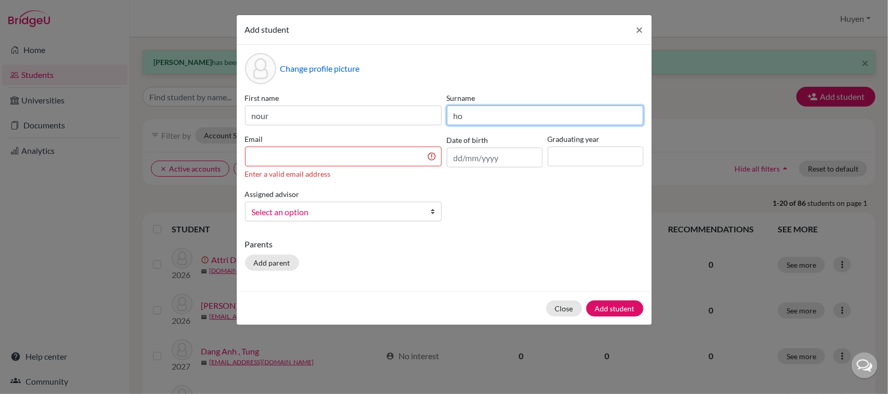
type input "h"
type input "el houda"
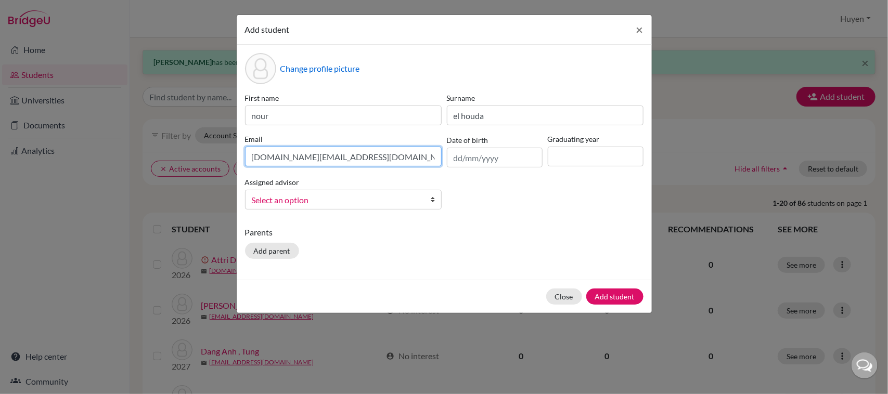
type input "[DOMAIN_NAME][EMAIL_ADDRESS][DOMAIN_NAME]"
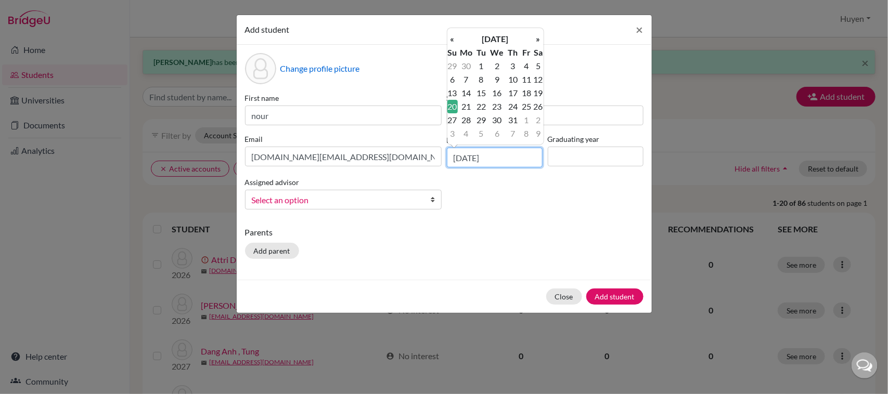
click at [474, 156] on input "[DATE]" at bounding box center [495, 158] width 96 height 20
click at [505, 162] on input "[DATE]" at bounding box center [495, 158] width 96 height 20
type input "[DATE]"
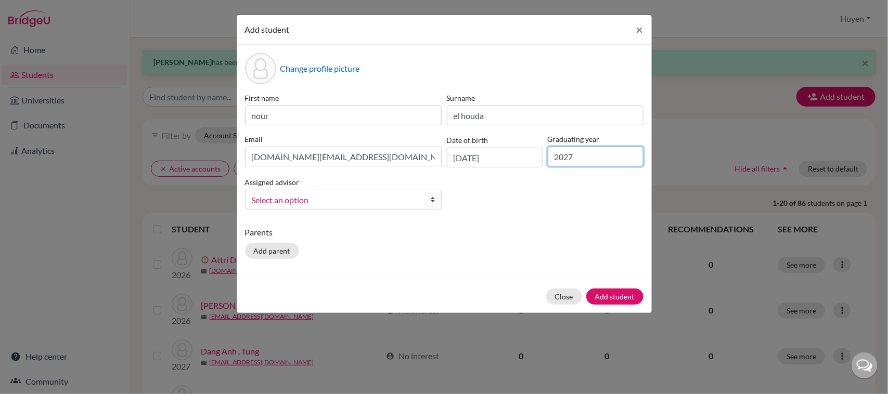
type input "2027"
click at [407, 204] on span "Select an option" at bounding box center [337, 201] width 170 height 14
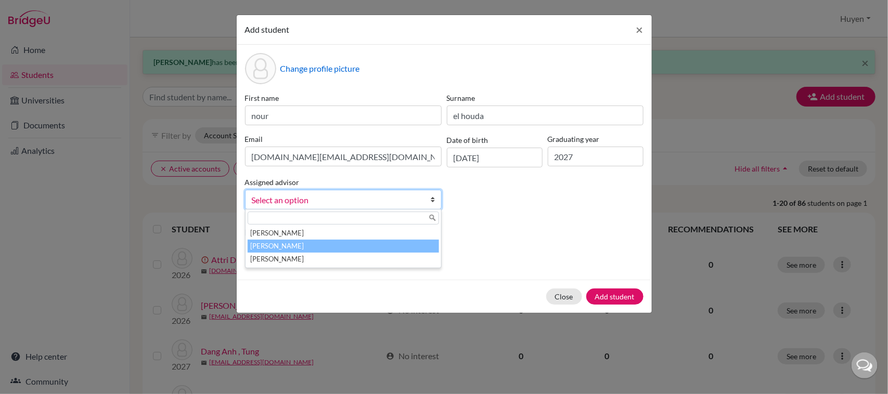
click at [311, 243] on li "[PERSON_NAME]" at bounding box center [343, 246] width 191 height 13
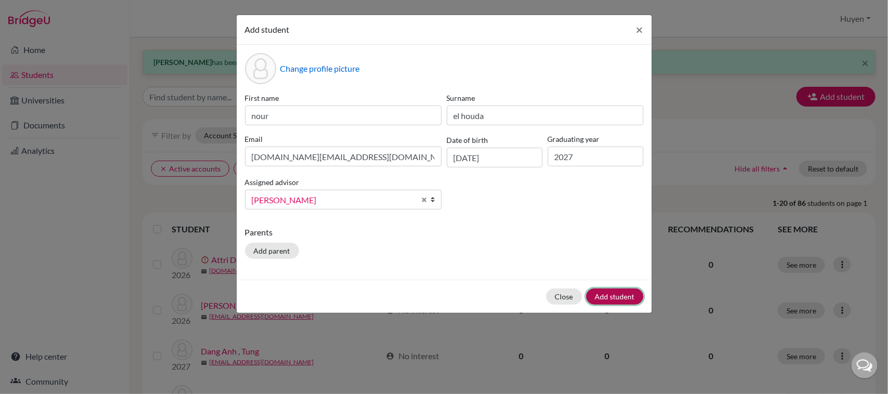
click at [627, 295] on button "Add student" at bounding box center [614, 297] width 57 height 16
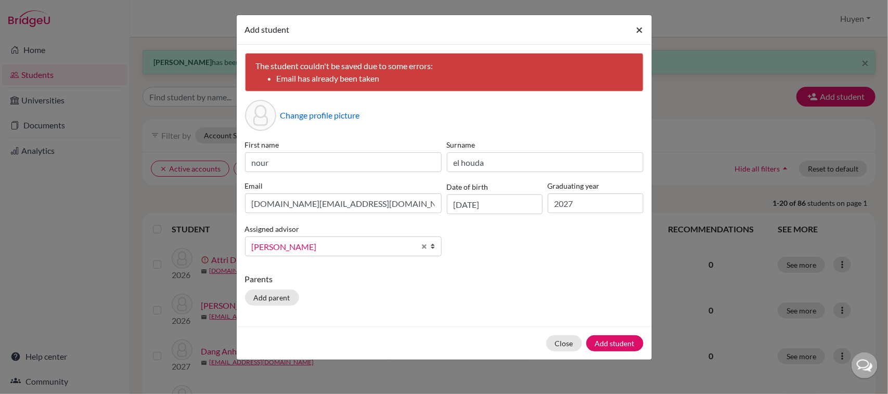
click at [641, 26] on span "×" at bounding box center [639, 29] width 7 height 15
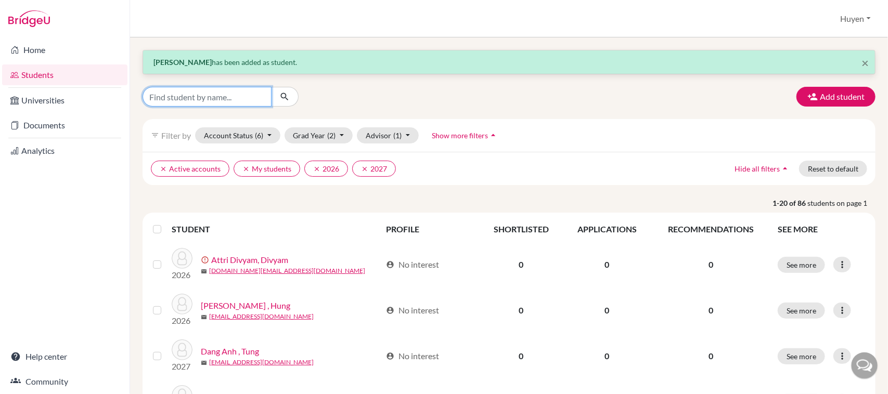
click at [196, 105] on input "Find student by name..." at bounding box center [207, 97] width 129 height 20
type input "houda"
click button "submit" at bounding box center [285, 97] width 28 height 20
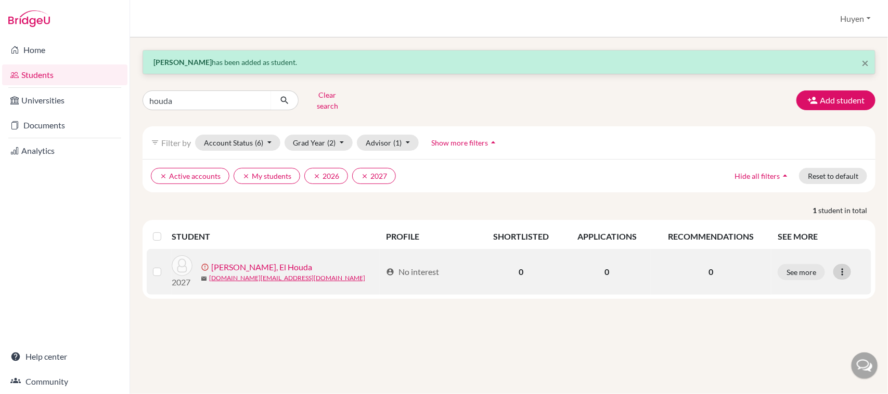
click at [849, 264] on div at bounding box center [842, 272] width 18 height 16
click at [813, 320] on button "Resend invite email" at bounding box center [803, 327] width 94 height 17
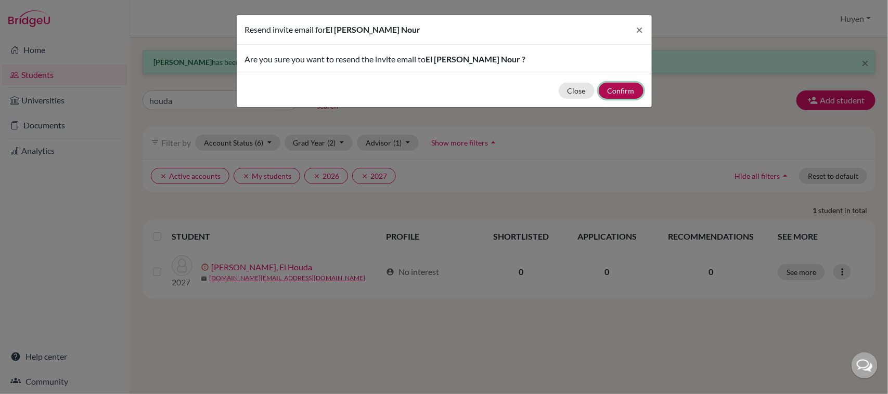
click at [631, 84] on button "Confirm" at bounding box center [621, 91] width 45 height 16
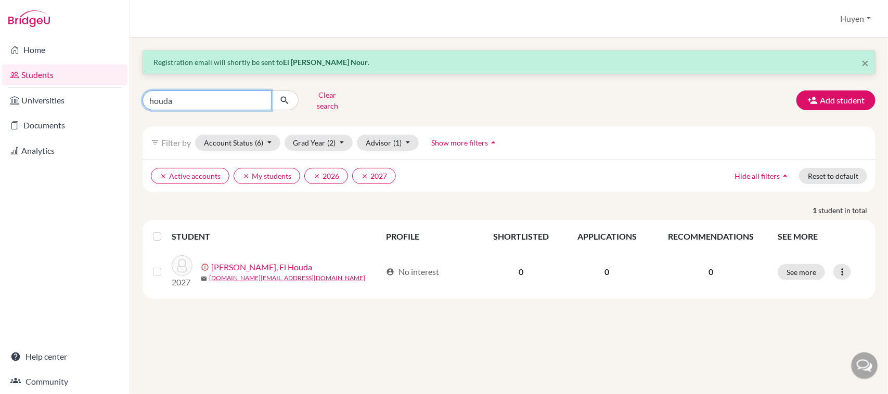
click at [208, 96] on input "houda" at bounding box center [207, 101] width 129 height 20
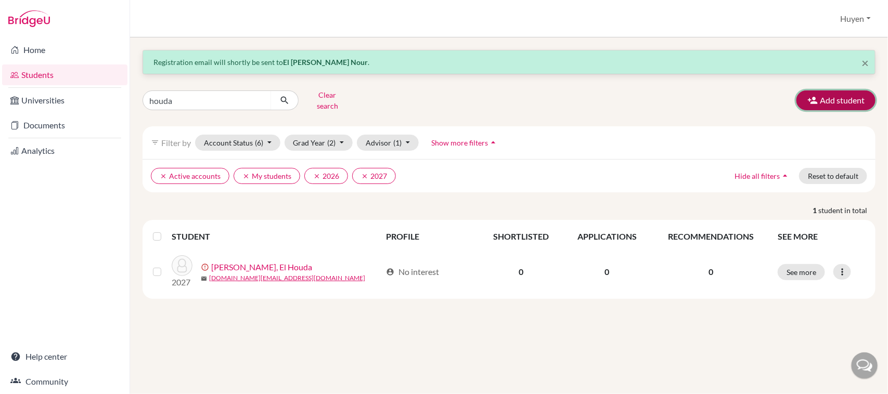
click at [857, 97] on button "Add student" at bounding box center [835, 101] width 79 height 20
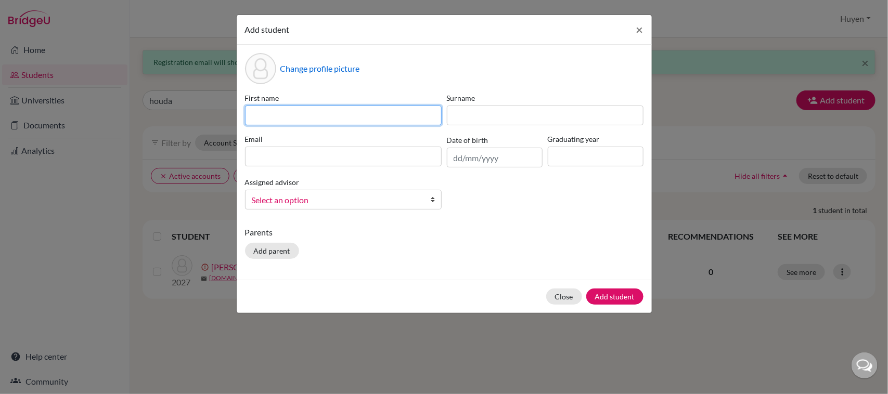
drag, startPoint x: 282, startPoint y: 109, endPoint x: 300, endPoint y: 136, distance: 31.9
click at [282, 109] on input at bounding box center [343, 116] width 197 height 20
type input "T"
type input "[PERSON_NAME]"
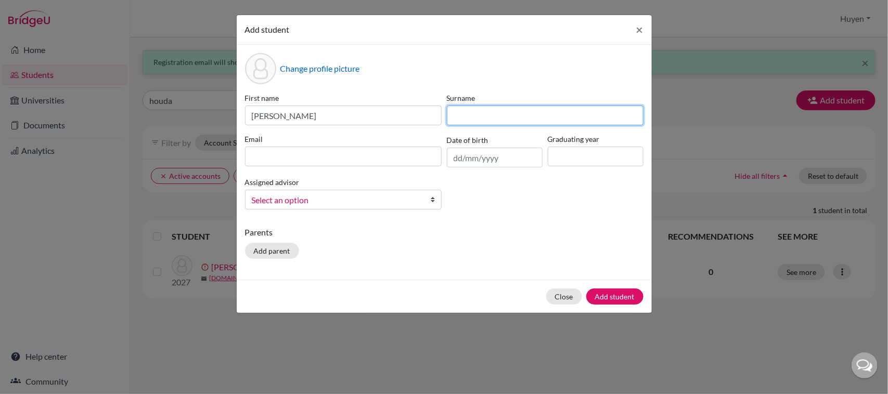
click at [545, 118] on input at bounding box center [545, 116] width 197 height 20
type input "Ta"
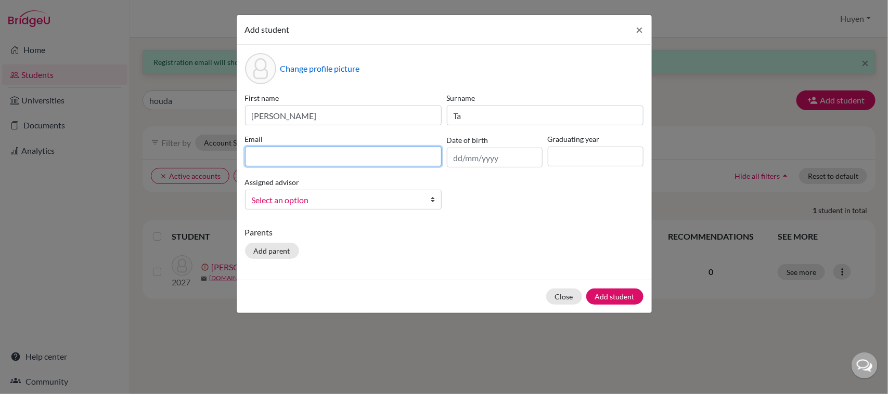
click at [299, 156] on input at bounding box center [343, 157] width 197 height 20
type input "[EMAIL_ADDRESS][DOMAIN_NAME]"
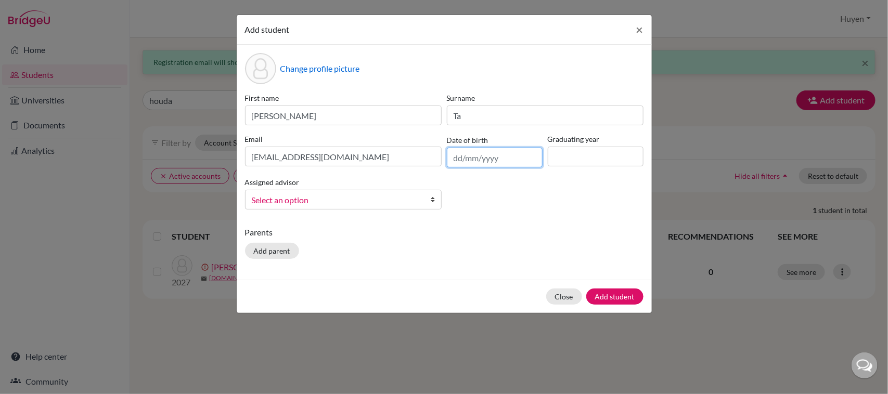
click at [519, 160] on input "text" at bounding box center [495, 158] width 96 height 20
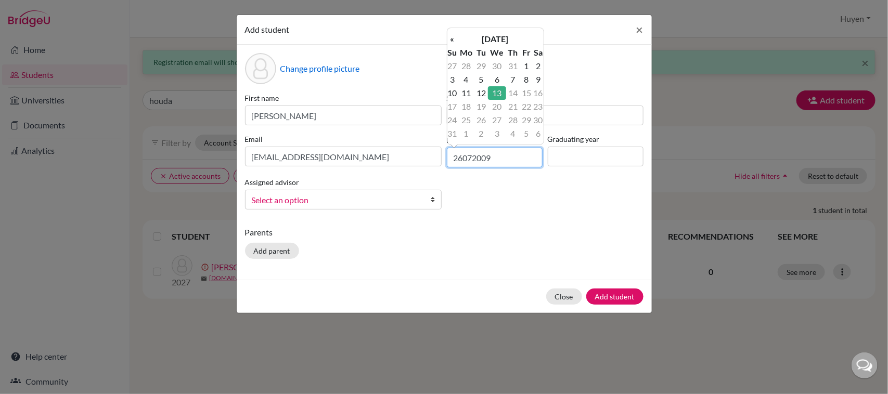
click at [464, 159] on input "26072009" at bounding box center [495, 158] width 96 height 20
type input "[DATE]"
click at [573, 159] on input at bounding box center [596, 157] width 96 height 20
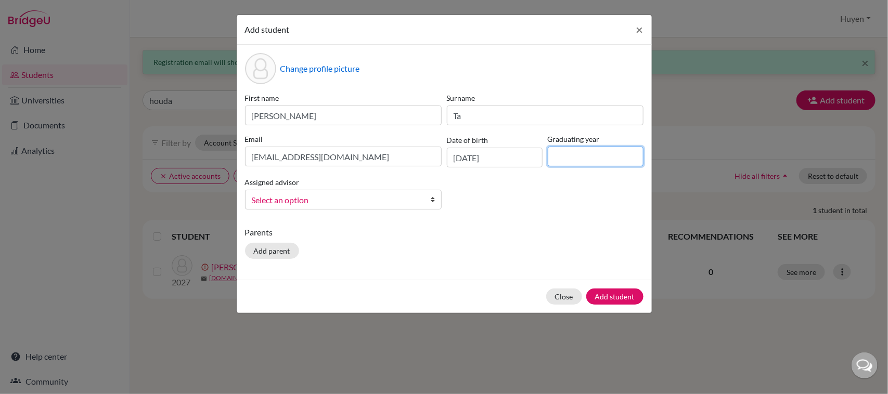
type input "2027"
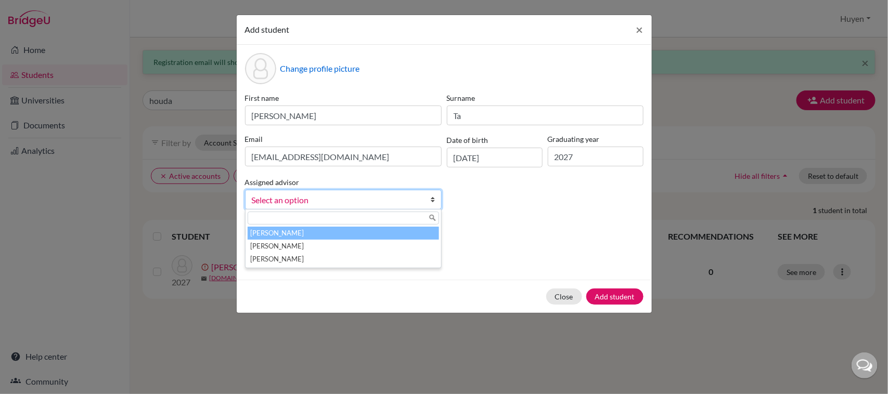
click at [279, 194] on span "Select an option" at bounding box center [337, 201] width 170 height 14
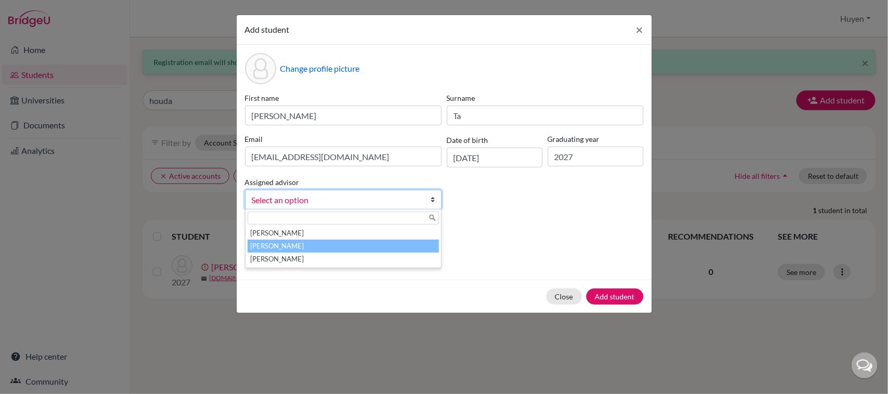
click at [284, 250] on li "[PERSON_NAME]" at bounding box center [343, 246] width 191 height 13
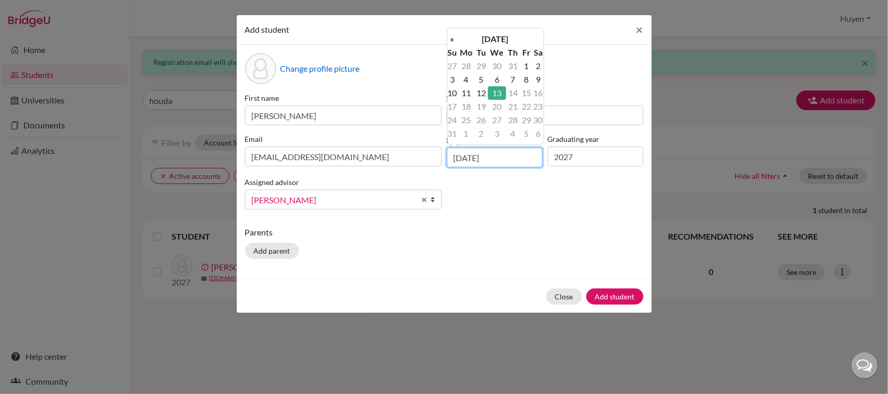
click at [503, 152] on input "[DATE]" at bounding box center [495, 158] width 96 height 20
type input "1"
type input "[DATE]"
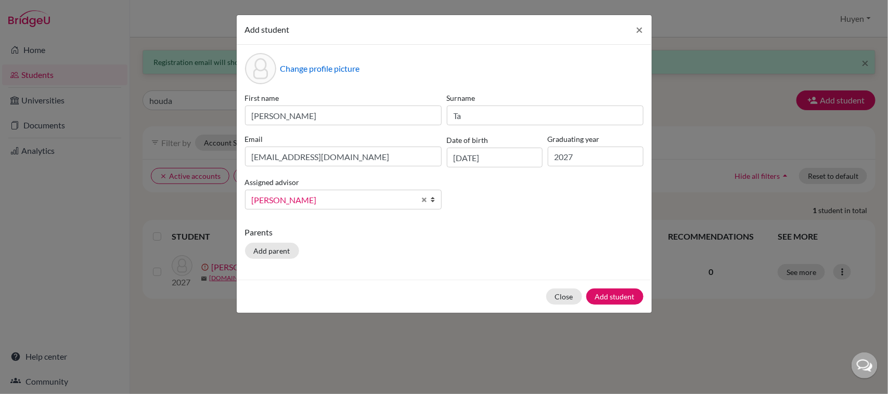
click at [553, 206] on div "First name [PERSON_NAME] Surname Ta Email [EMAIL_ADDRESS][DOMAIN_NAME] Date of …" at bounding box center [444, 155] width 404 height 125
click at [618, 298] on button "Add student" at bounding box center [614, 297] width 57 height 16
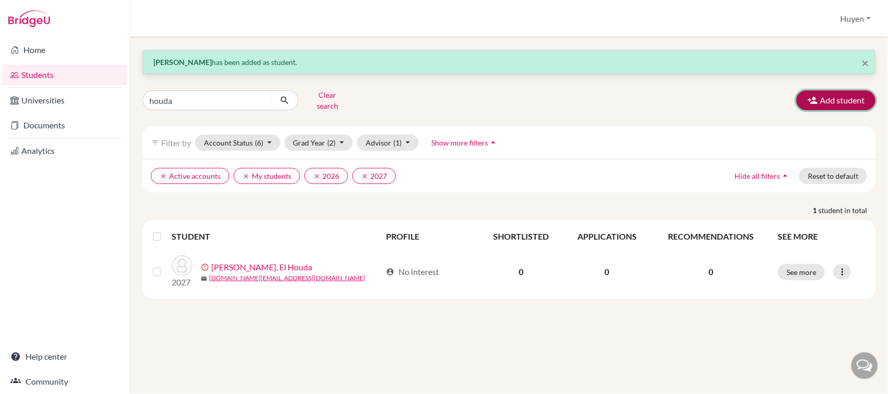
click at [841, 94] on button "Add student" at bounding box center [835, 101] width 79 height 20
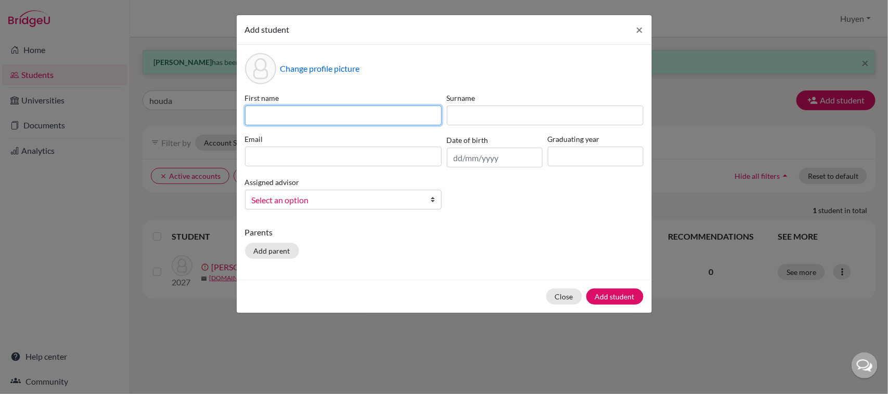
click at [372, 112] on input at bounding box center [343, 116] width 197 height 20
type input "Vy"
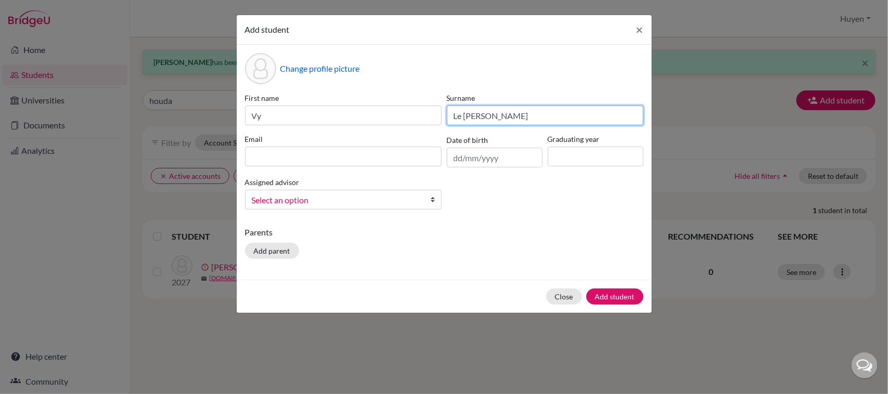
type input "Le [PERSON_NAME]"
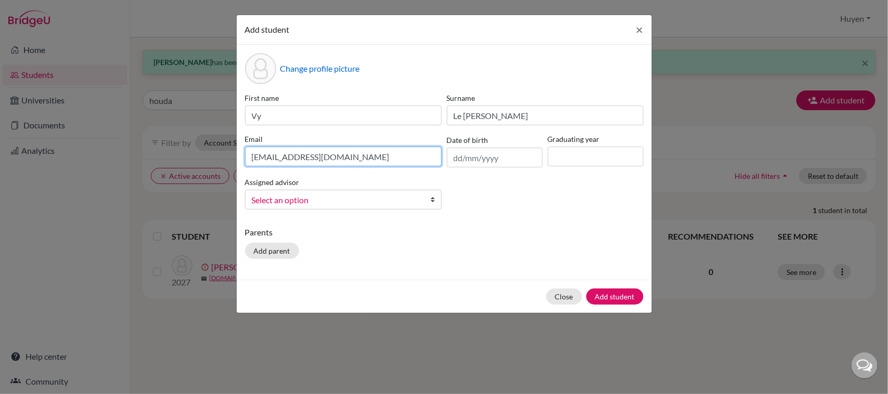
type input "[EMAIL_ADDRESS][DOMAIN_NAME]"
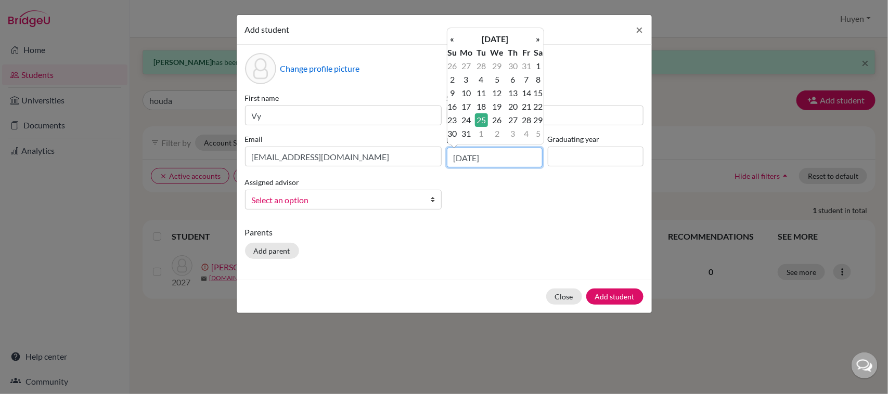
type input "[DATE]"
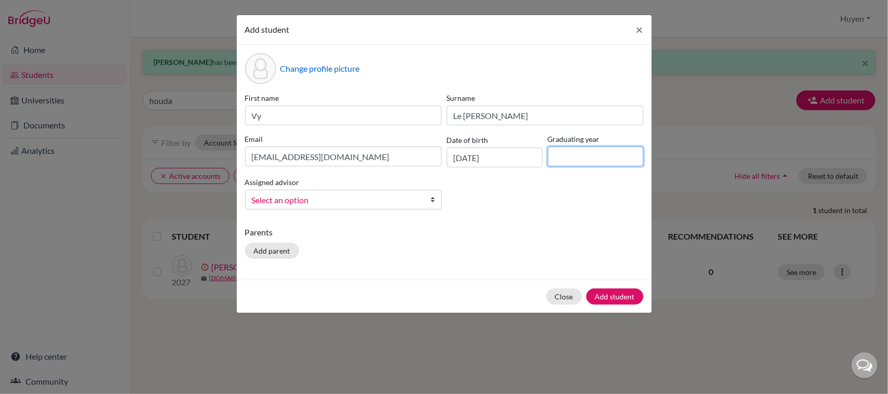
click at [581, 160] on input at bounding box center [596, 157] width 96 height 20
type input "2027"
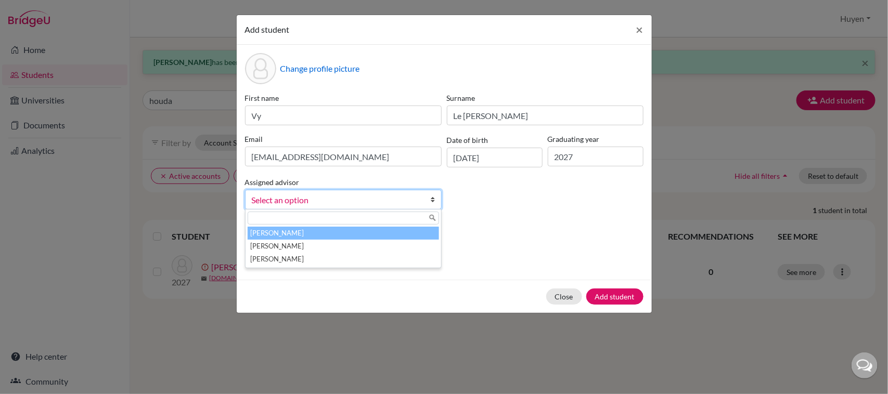
click at [341, 196] on span "Select an option" at bounding box center [337, 201] width 170 height 14
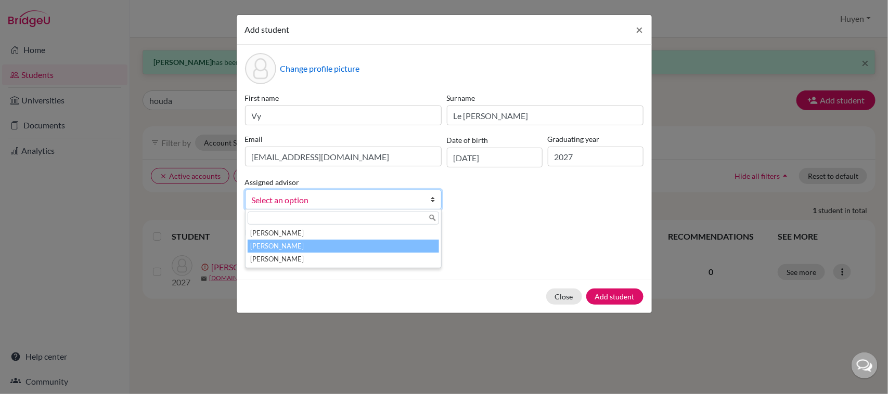
click at [293, 242] on li "[PERSON_NAME]" at bounding box center [343, 246] width 191 height 13
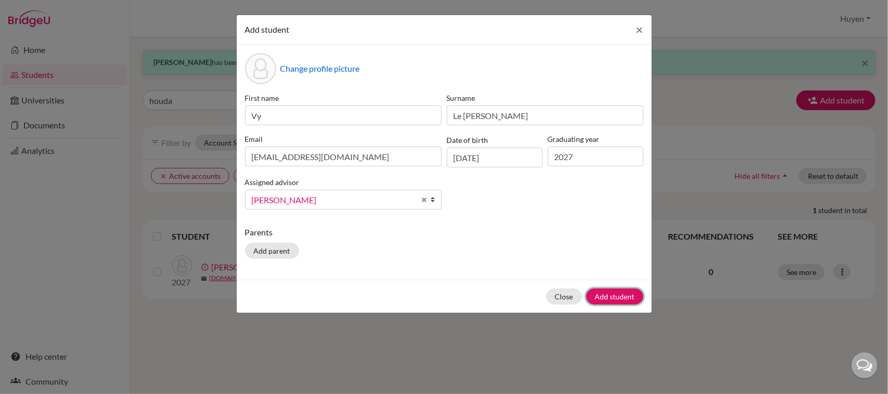
click at [605, 297] on button "Add student" at bounding box center [614, 297] width 57 height 16
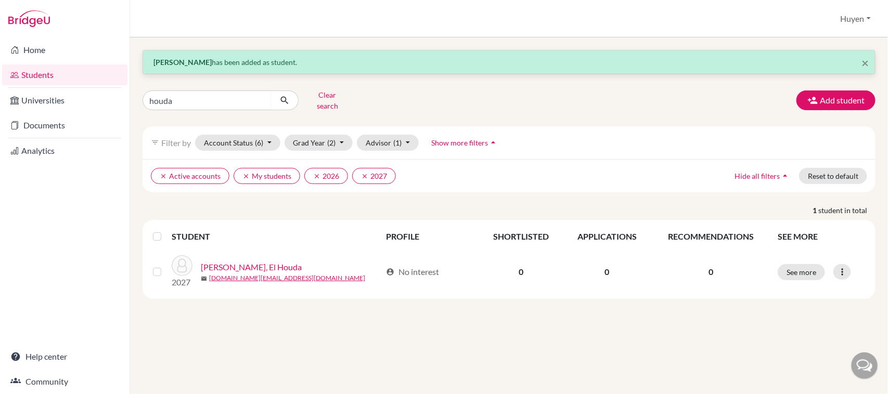
click at [839, 79] on div "× [PERSON_NAME] has been added as student. houda Clear search Add student filte…" at bounding box center [509, 174] width 733 height 249
click at [840, 97] on button "Add student" at bounding box center [835, 101] width 79 height 20
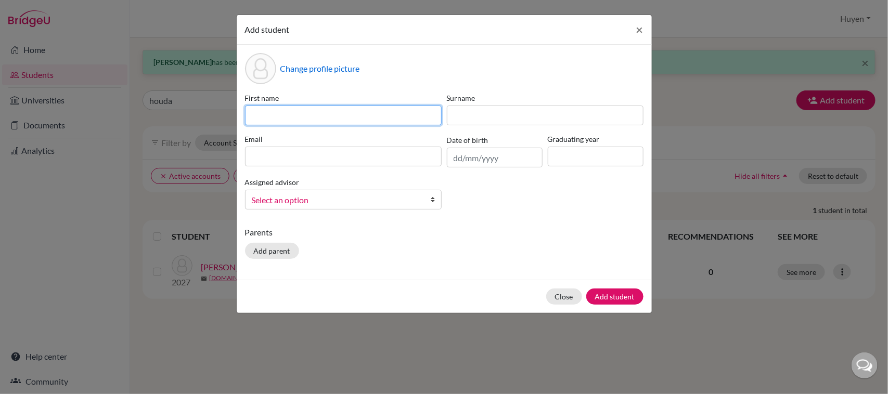
click at [308, 121] on input at bounding box center [343, 116] width 197 height 20
type input "[PERSON_NAME]"
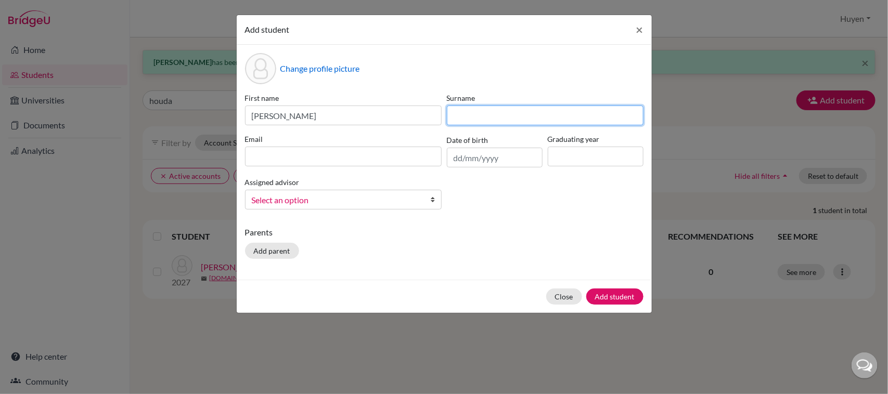
click at [622, 120] on input at bounding box center [545, 116] width 197 height 20
type input "[PERSON_NAME]"
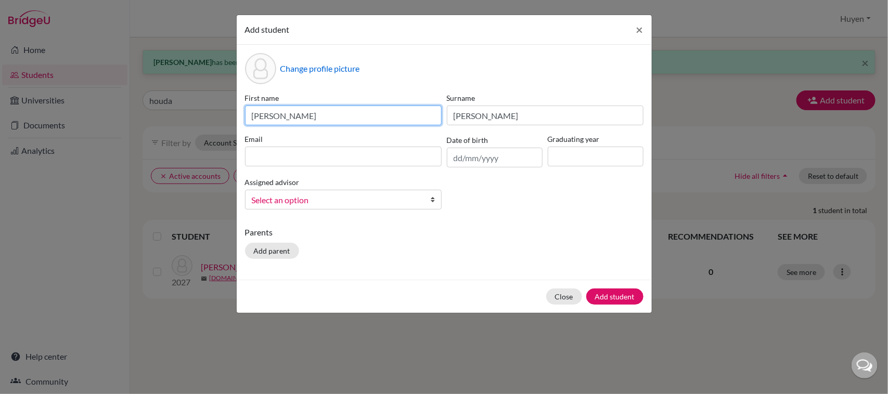
click at [337, 112] on input "[PERSON_NAME]" at bounding box center [343, 116] width 197 height 20
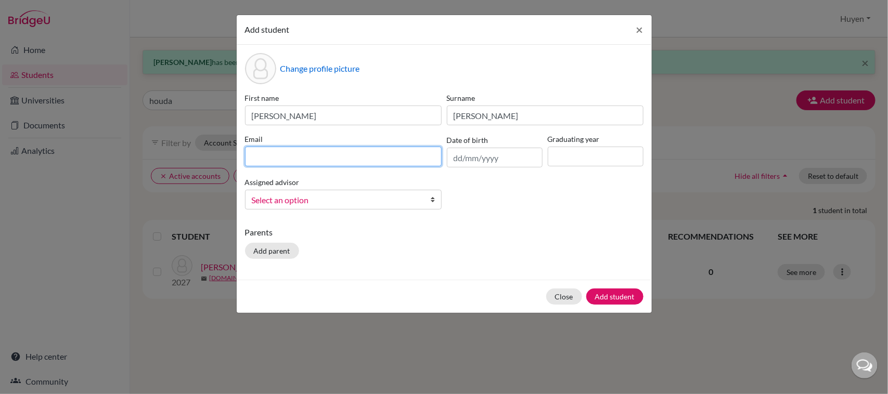
click at [344, 152] on input at bounding box center [343, 157] width 197 height 20
type input "[EMAIL_ADDRESS][DOMAIN_NAME]"
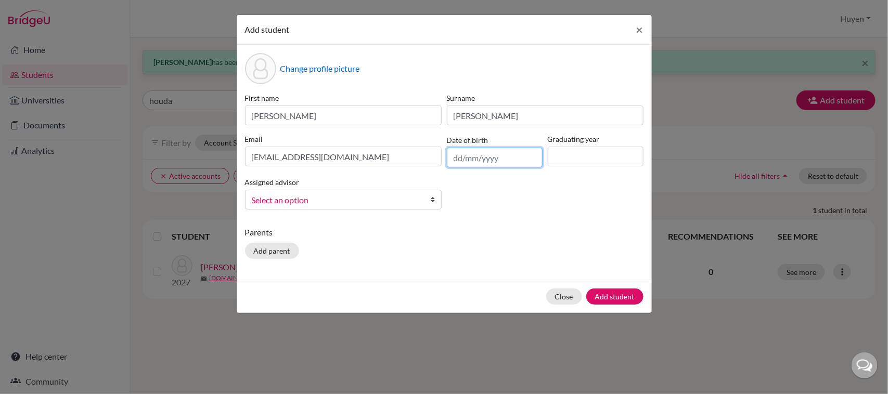
click at [500, 157] on input "text" at bounding box center [495, 158] width 96 height 20
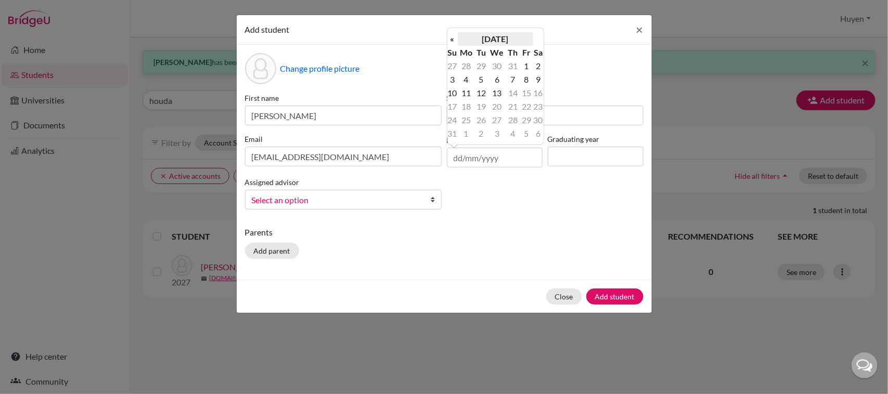
click at [478, 35] on th "[DATE]" at bounding box center [495, 39] width 75 height 14
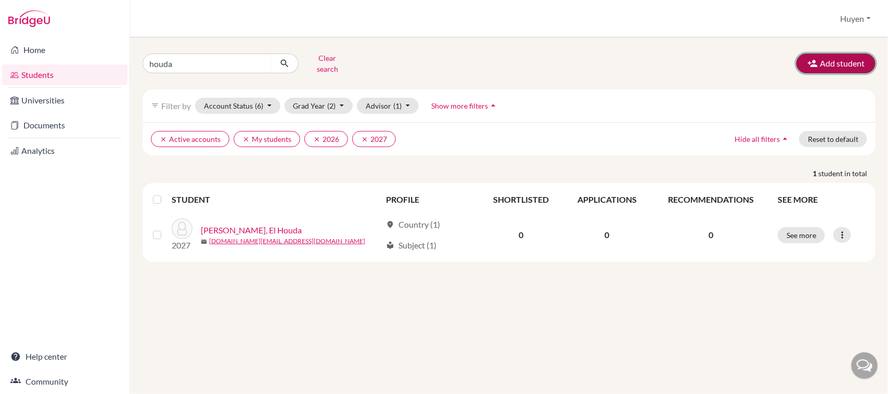
click at [833, 61] on button "Add student" at bounding box center [835, 64] width 79 height 20
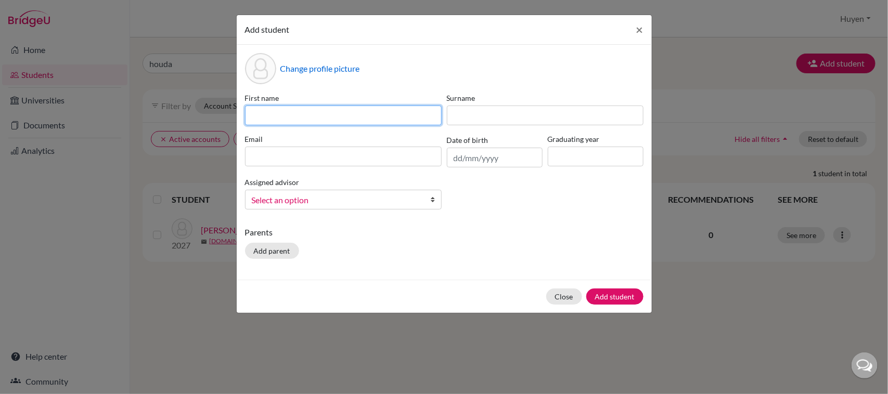
click at [299, 121] on input at bounding box center [343, 116] width 197 height 20
type input "[PERSON_NAME]"
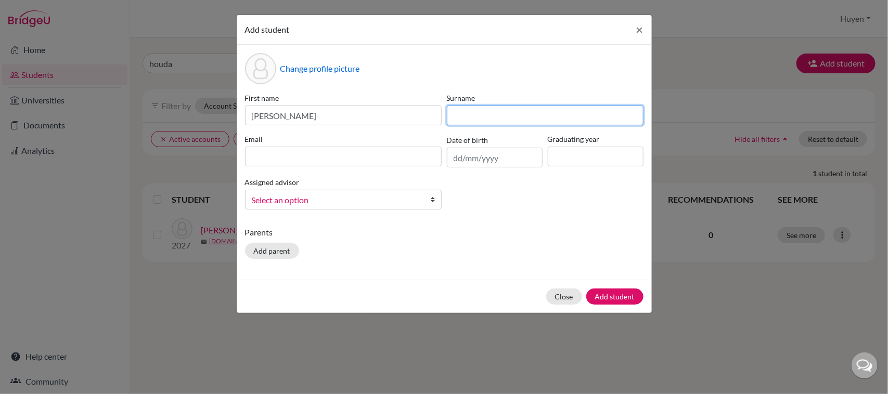
click at [467, 117] on input at bounding box center [545, 116] width 197 height 20
type input "[PERSON_NAME]"
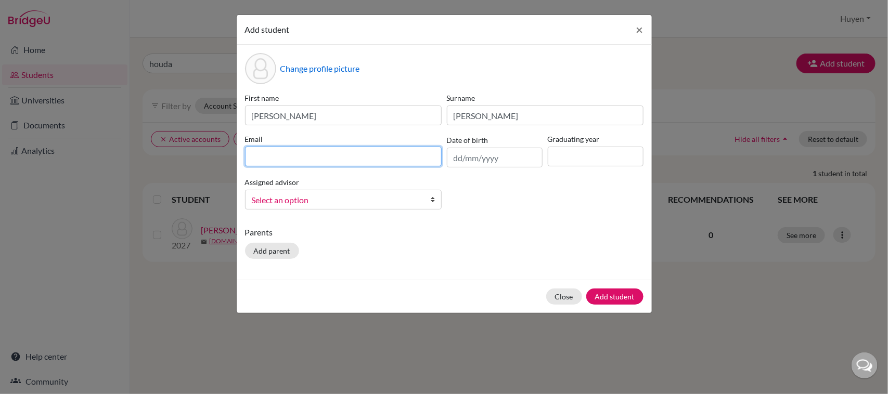
click at [375, 157] on input at bounding box center [343, 157] width 197 height 20
type input "[EMAIL_ADDRESS][DOMAIN_NAME]"
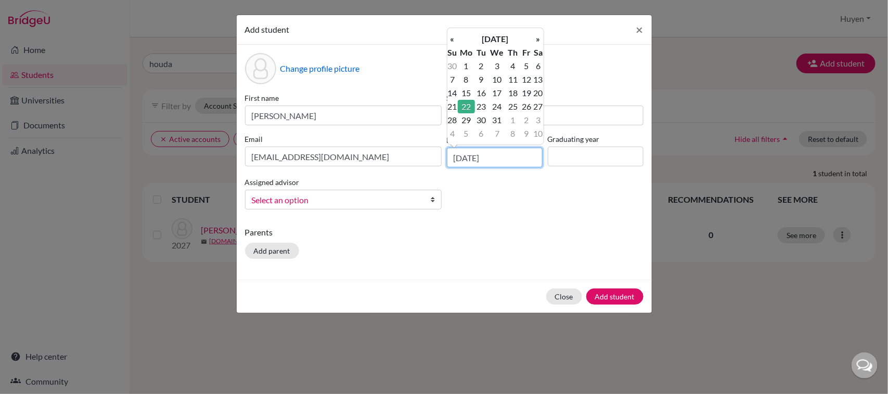
type input "[DATE]"
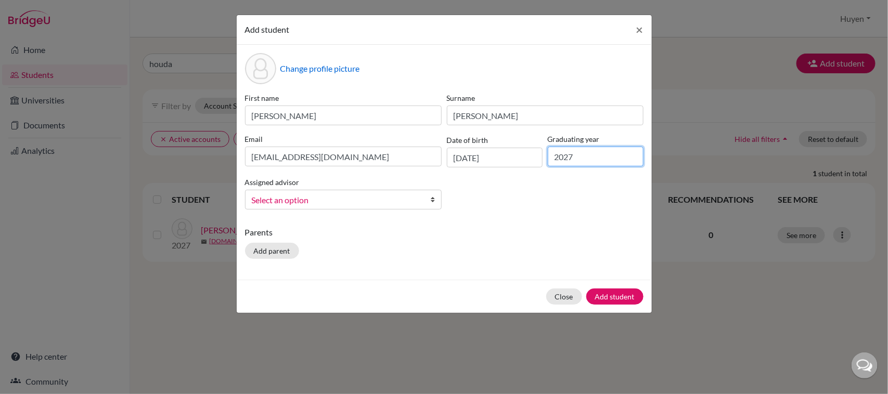
type input "2027"
click at [344, 196] on span "Select an option" at bounding box center [337, 201] width 170 height 14
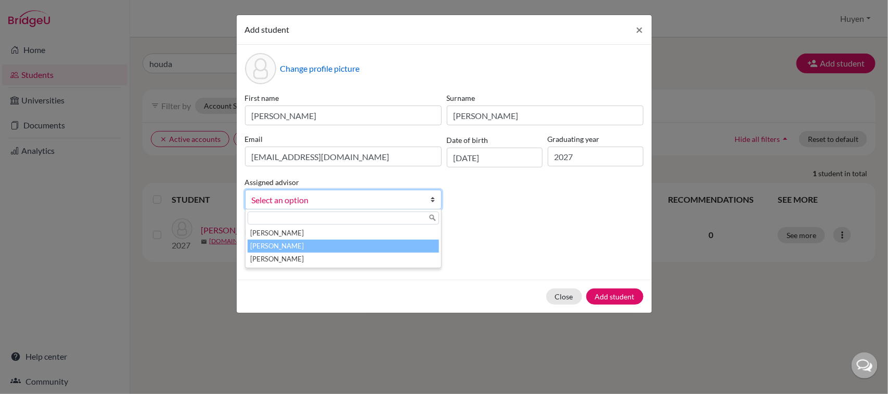
click at [323, 240] on li "[PERSON_NAME]" at bounding box center [343, 246] width 191 height 13
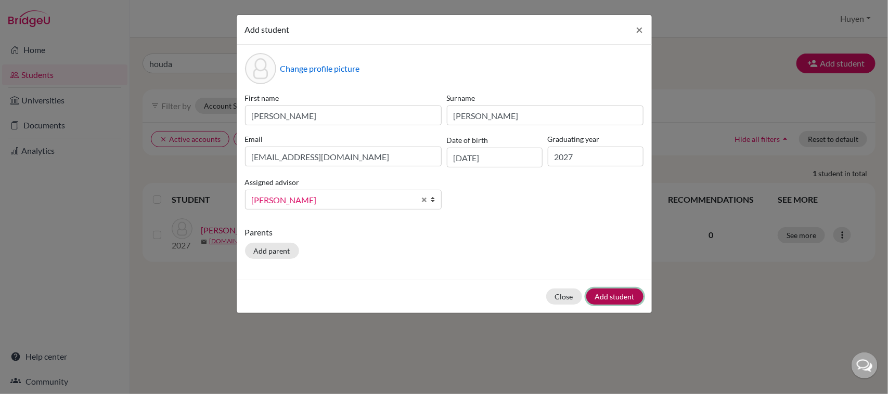
click at [607, 297] on button "Add student" at bounding box center [614, 297] width 57 height 16
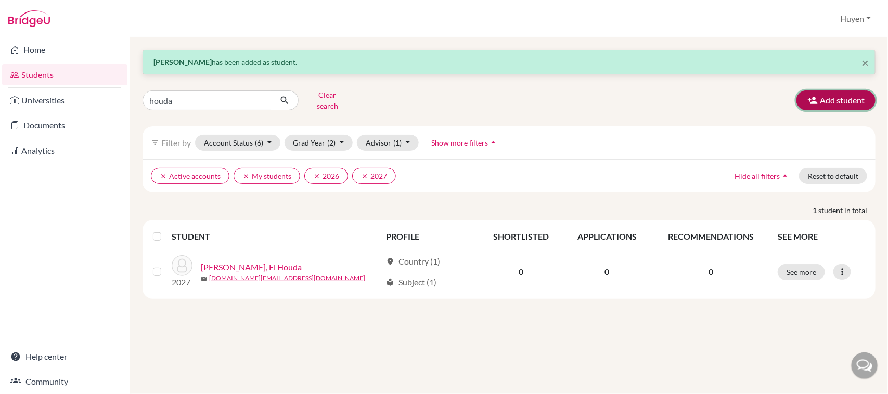
click at [859, 91] on button "Add student" at bounding box center [835, 101] width 79 height 20
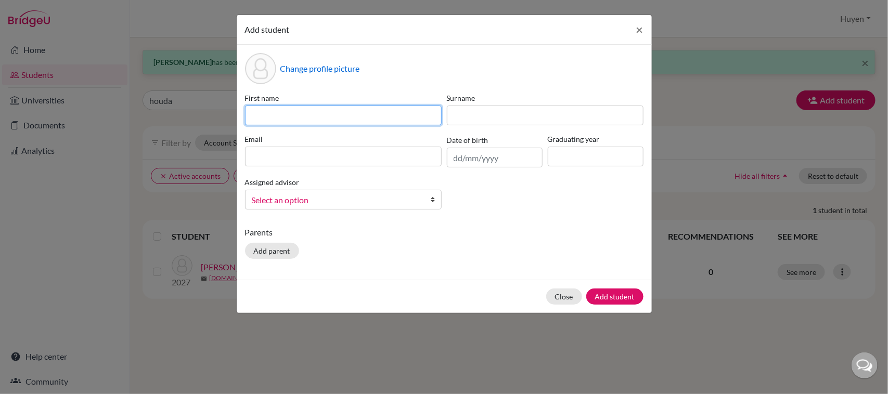
click at [336, 117] on input at bounding box center [343, 116] width 197 height 20
type input "N"
type input "Nam"
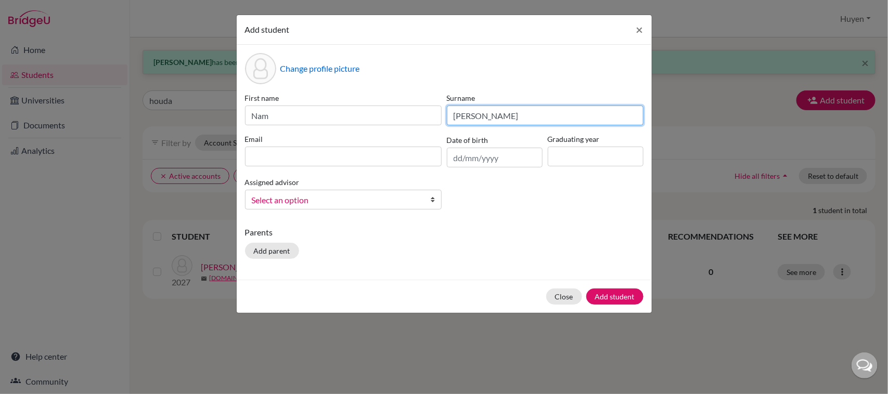
type input "Nguyen Nhat"
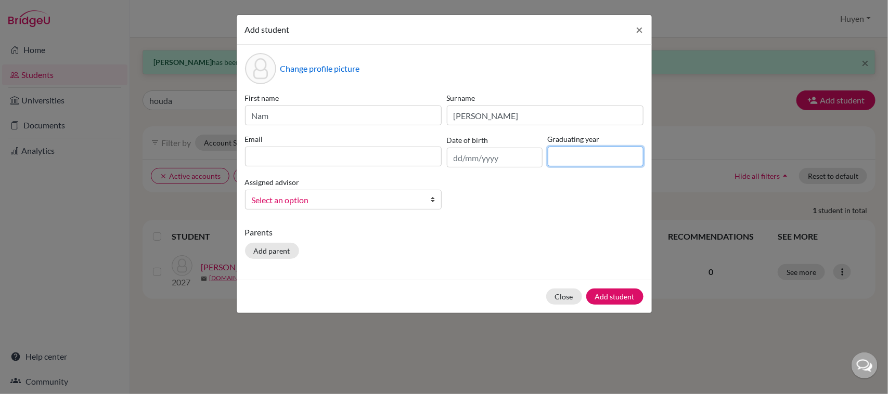
click at [578, 162] on input at bounding box center [596, 157] width 96 height 20
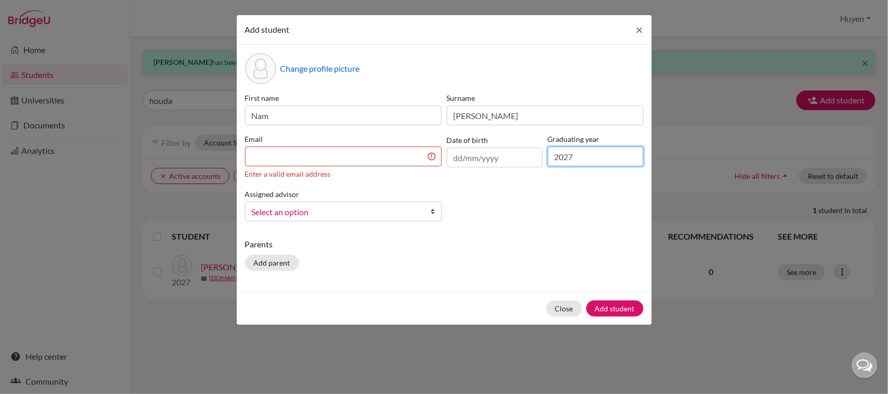
type input "2027"
click at [315, 216] on span "Select an option" at bounding box center [337, 212] width 170 height 14
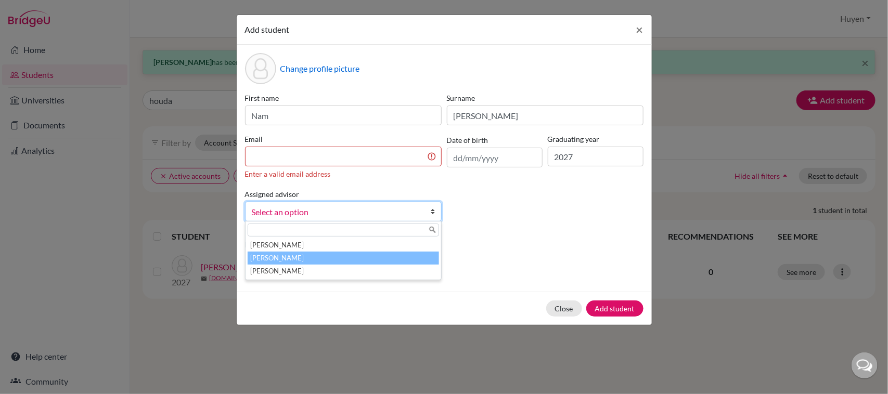
click at [309, 256] on li "[PERSON_NAME]" at bounding box center [343, 258] width 191 height 13
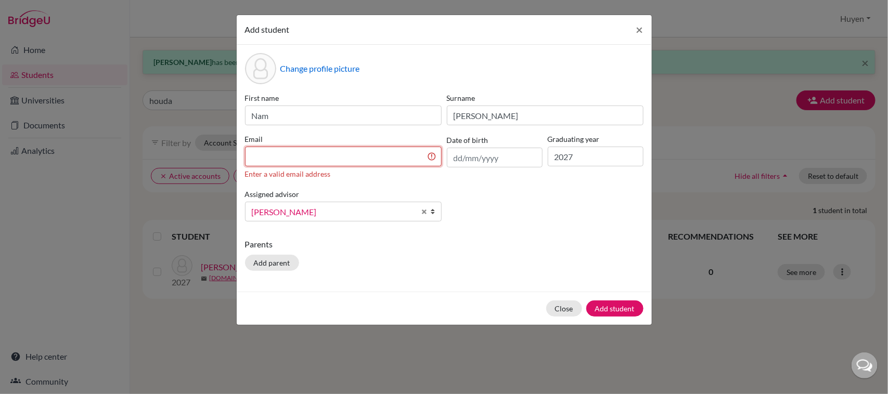
click at [310, 157] on input at bounding box center [343, 157] width 197 height 20
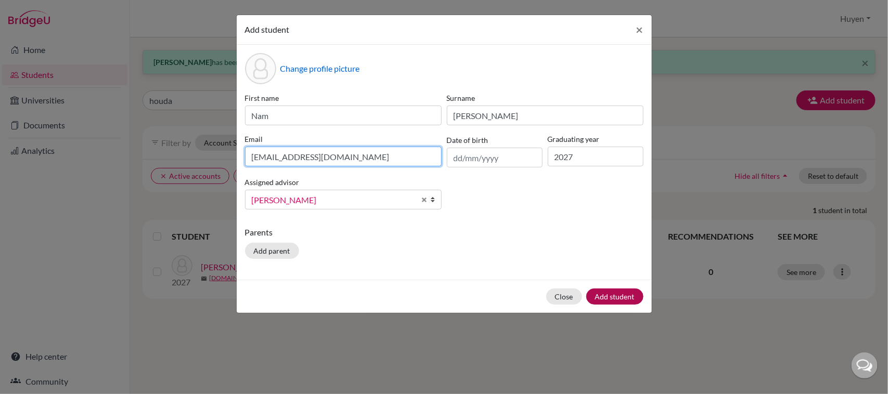
type input "namnn.sthl@thschool.edu.vn"
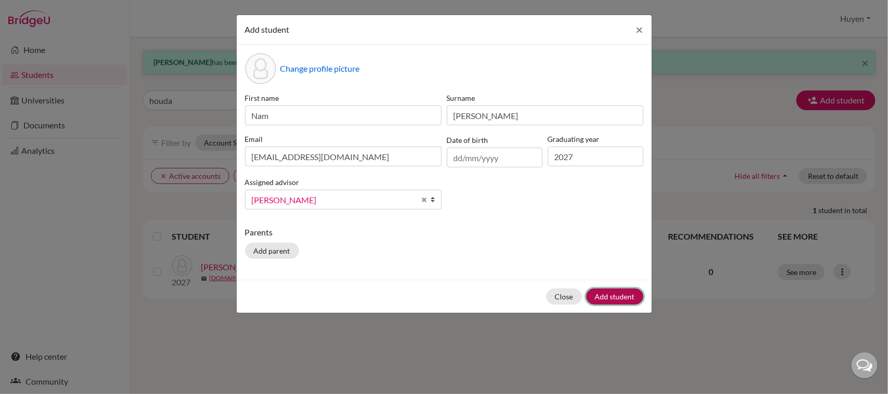
click at [604, 294] on button "Add student" at bounding box center [614, 297] width 57 height 16
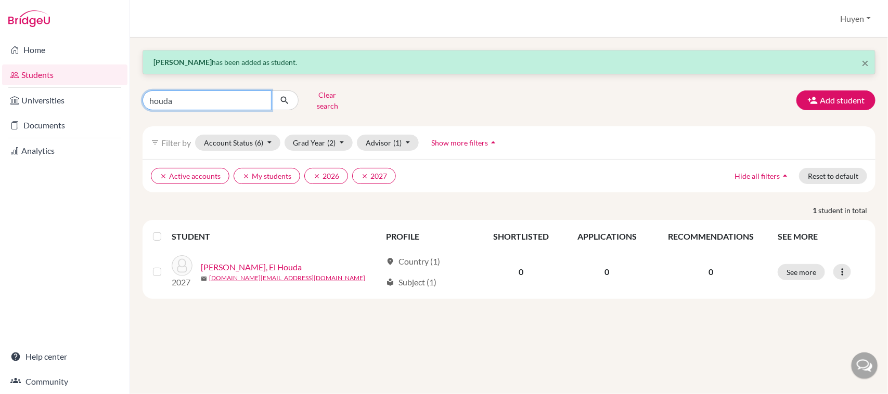
click at [246, 100] on input "houda" at bounding box center [207, 101] width 129 height 20
type input "h"
type input "[PERSON_NAME]"
click at [287, 95] on icon "submit" at bounding box center [284, 100] width 10 height 10
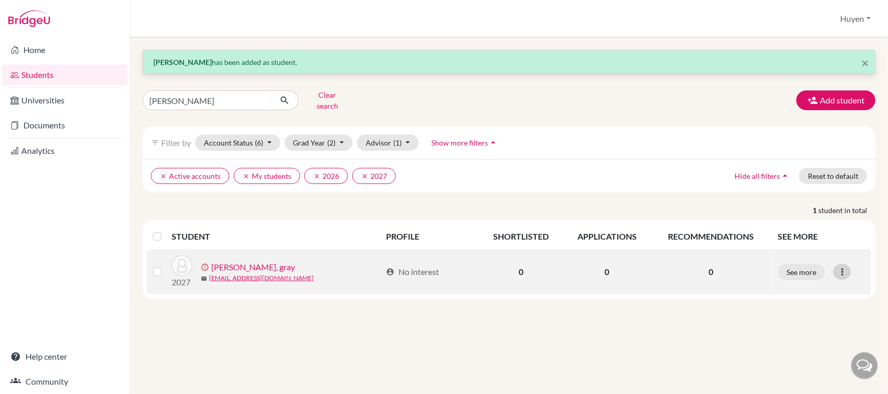
click at [847, 267] on icon at bounding box center [842, 272] width 10 height 10
click at [822, 320] on button "Resend invite email" at bounding box center [803, 327] width 94 height 17
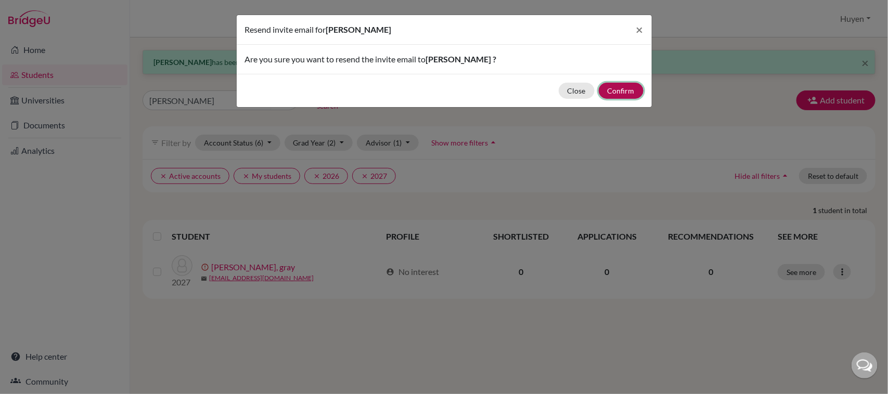
click at [627, 92] on button "Confirm" at bounding box center [621, 91] width 45 height 16
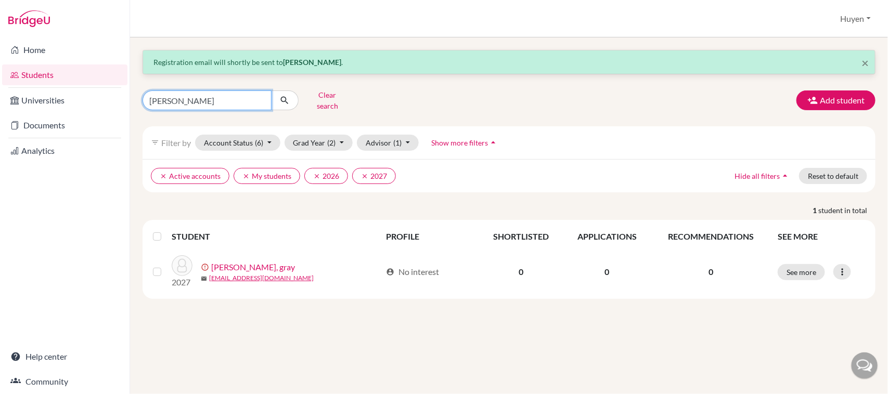
click at [190, 101] on input "[PERSON_NAME]" at bounding box center [207, 101] width 129 height 20
type input "G"
type input "ky"
click at [284, 95] on icon "submit" at bounding box center [284, 100] width 10 height 10
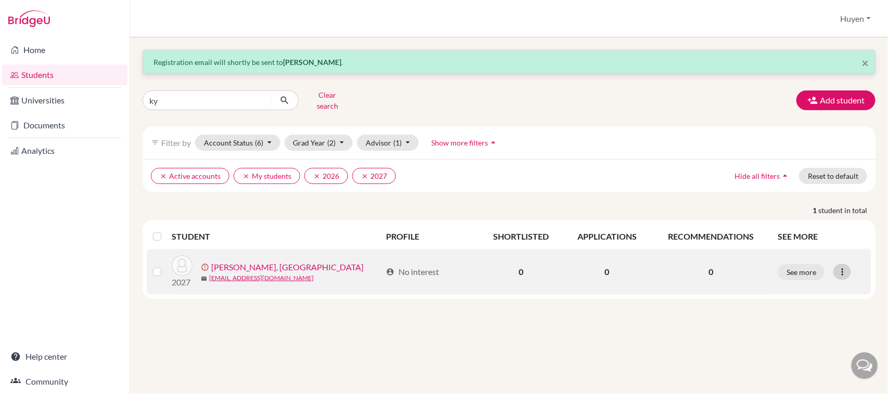
click at [844, 267] on icon at bounding box center [842, 272] width 10 height 10
click at [825, 319] on button "Resend invite email" at bounding box center [803, 327] width 94 height 17
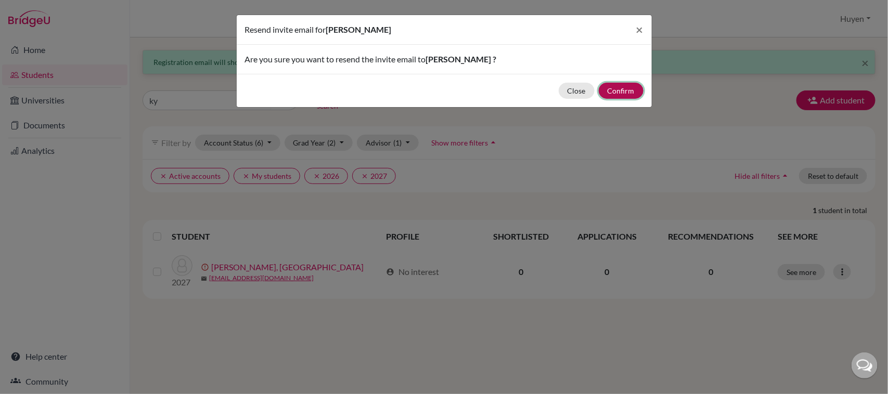
click at [624, 91] on button "Confirm" at bounding box center [621, 91] width 45 height 16
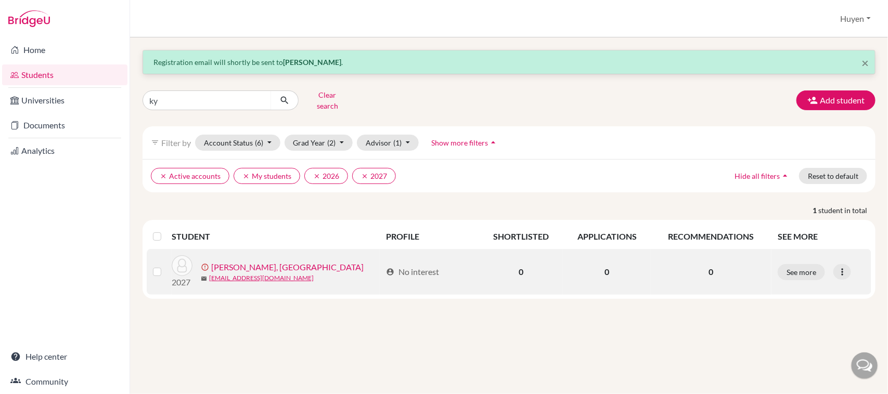
click at [261, 261] on link "Nguyen Hong, Ky" at bounding box center [287, 267] width 152 height 12
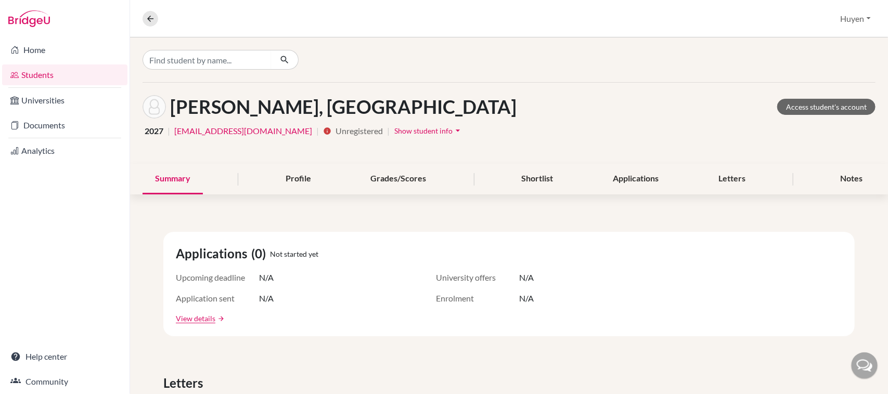
click at [453, 131] on icon "arrow_drop_down" at bounding box center [458, 130] width 10 height 10
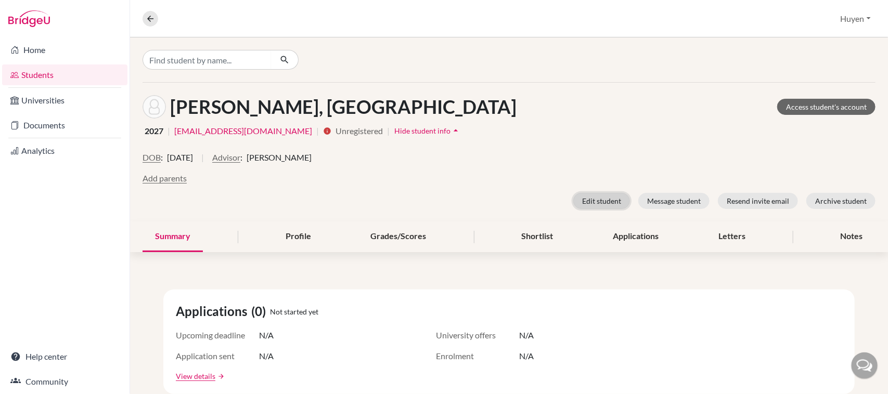
click at [594, 209] on button "Edit student" at bounding box center [601, 201] width 57 height 16
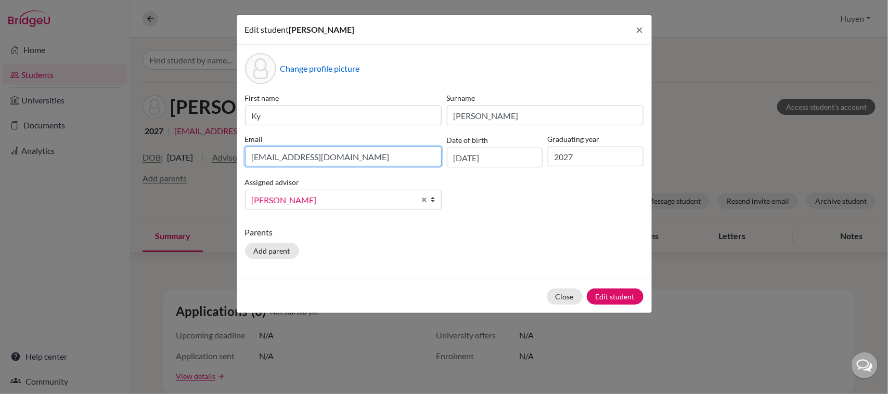
click at [274, 157] on input "[EMAIL_ADDRESS][DOMAIN_NAME]" at bounding box center [343, 157] width 197 height 20
type input "kynh.sthl@thschool.edu.vn"
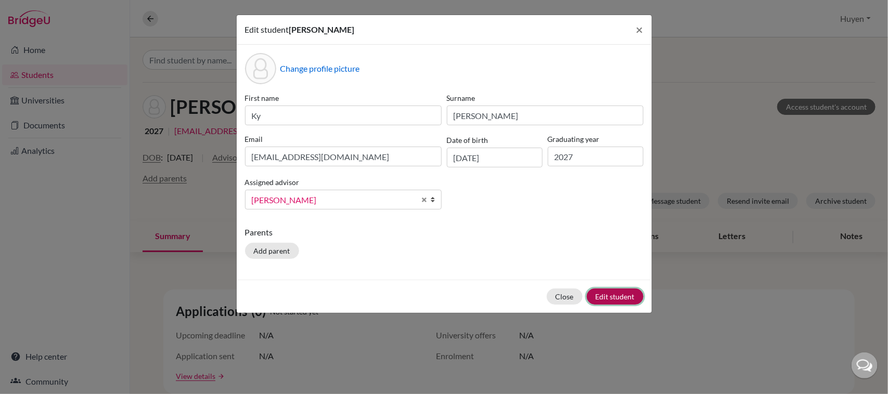
click at [615, 298] on button "Edit student" at bounding box center [615, 297] width 57 height 16
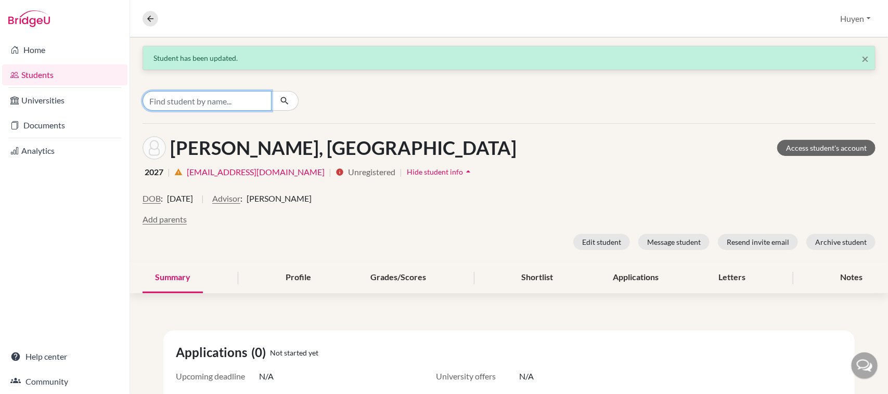
click at [195, 100] on input "Find student by name..." at bounding box center [207, 101] width 129 height 20
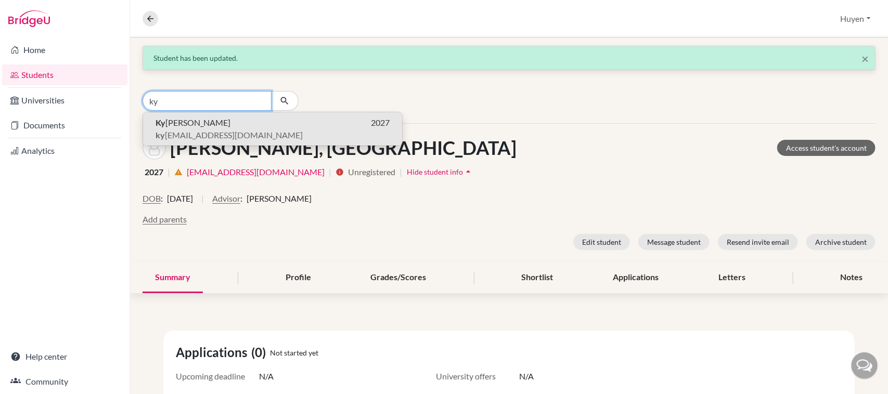
type input "ky"
click at [242, 124] on p "Ky Nguyen Hong 2027" at bounding box center [273, 123] width 234 height 12
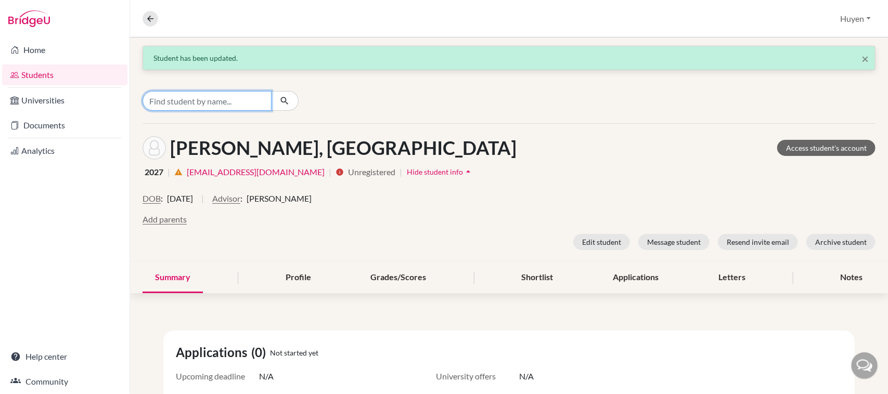
click at [248, 102] on input "Find student by name..." at bounding box center [207, 101] width 129 height 20
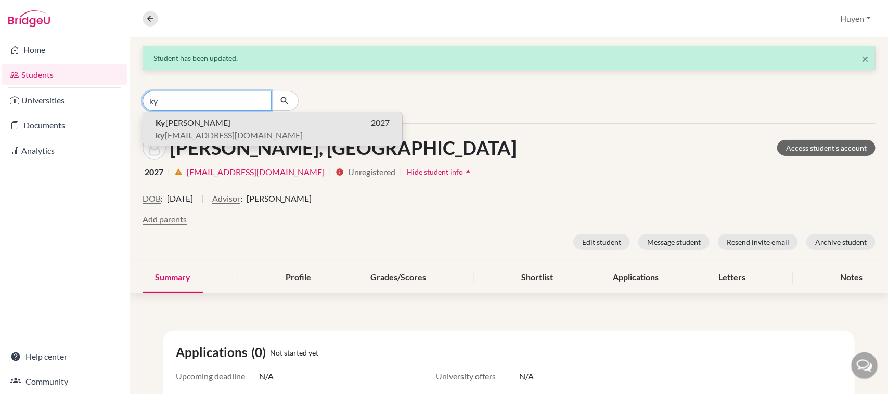
type input "ky"
click at [284, 100] on icon "button" at bounding box center [284, 101] width 10 height 10
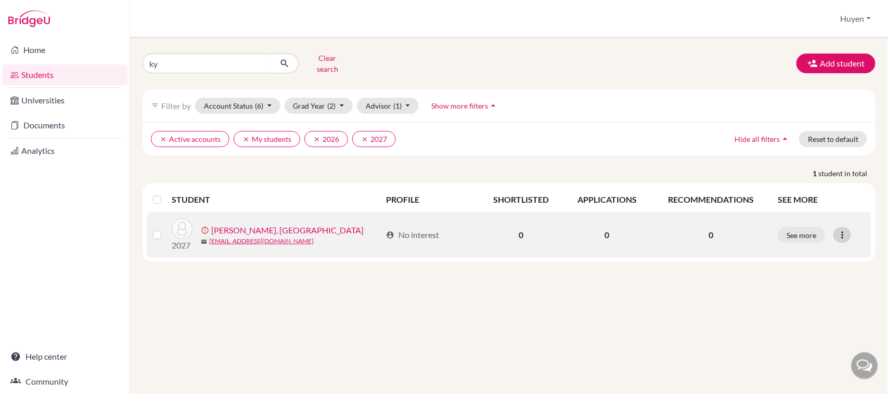
click at [839, 230] on icon at bounding box center [842, 235] width 10 height 10
click at [242, 224] on link "Nguyen Hong, Ky" at bounding box center [287, 230] width 152 height 12
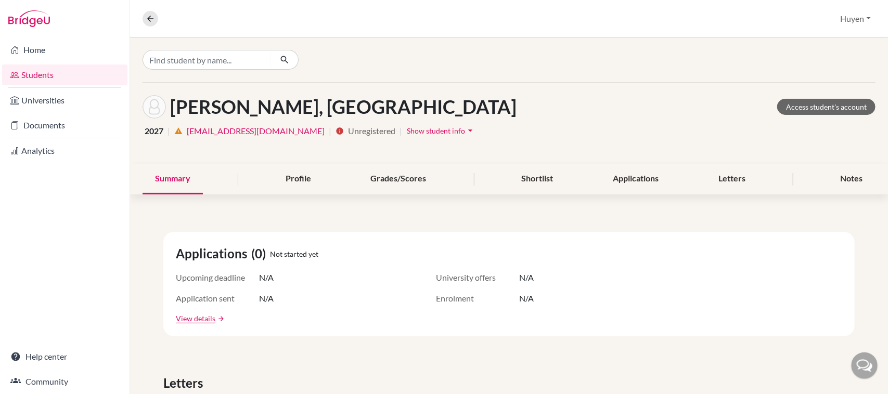
click at [465, 128] on icon "arrow_drop_down" at bounding box center [470, 130] width 10 height 10
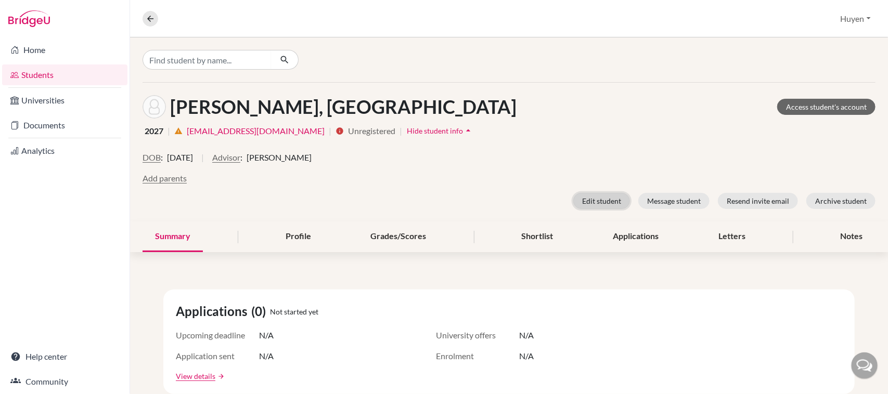
click at [573, 203] on button "Edit student" at bounding box center [601, 201] width 57 height 16
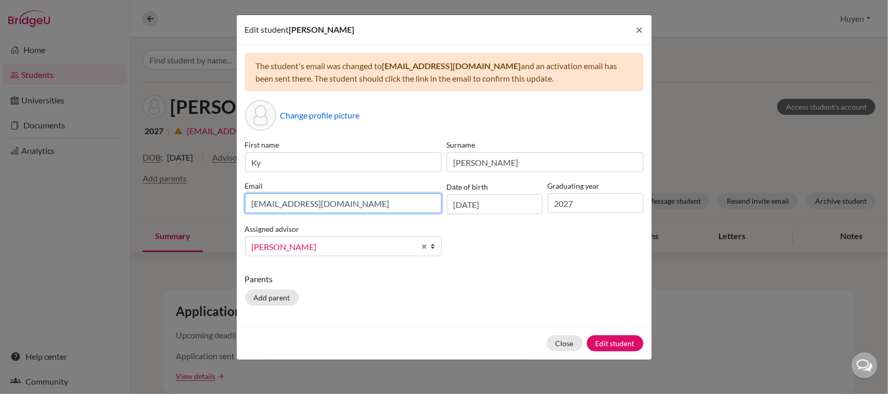
click at [275, 203] on input "[EMAIL_ADDRESS][DOMAIN_NAME]" at bounding box center [343, 204] width 197 height 20
type input "kynh.sthl@thschool.edu.vn"
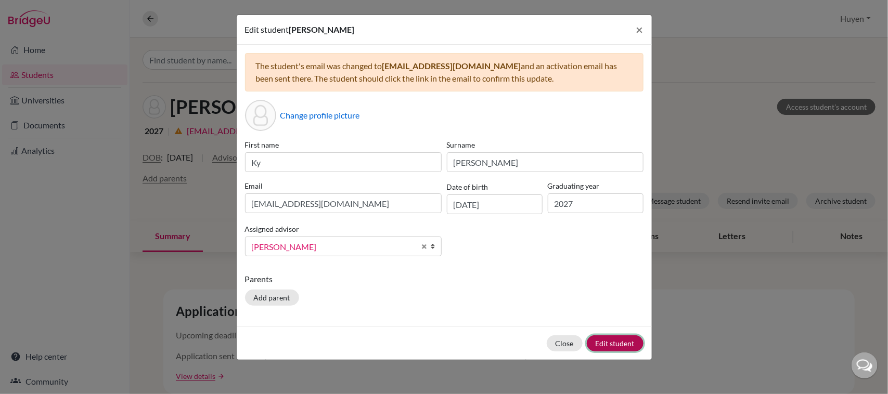
click at [623, 341] on button "Edit student" at bounding box center [615, 344] width 57 height 16
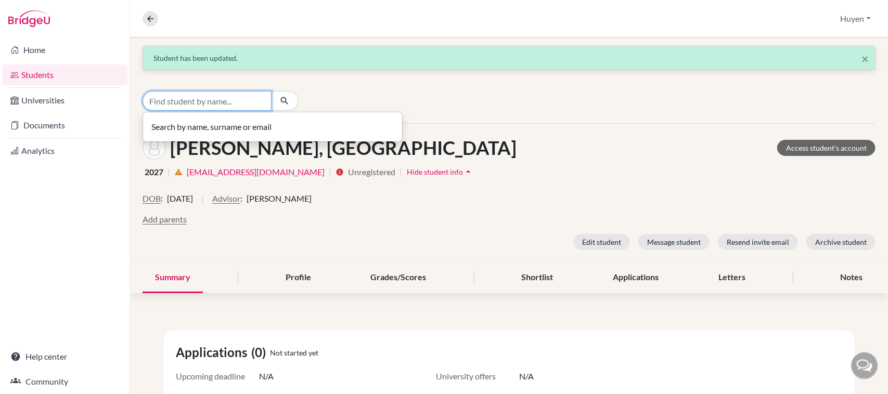
click at [204, 101] on input "Find student by name..." at bounding box center [207, 101] width 129 height 20
type input "[PERSON_NAME]"
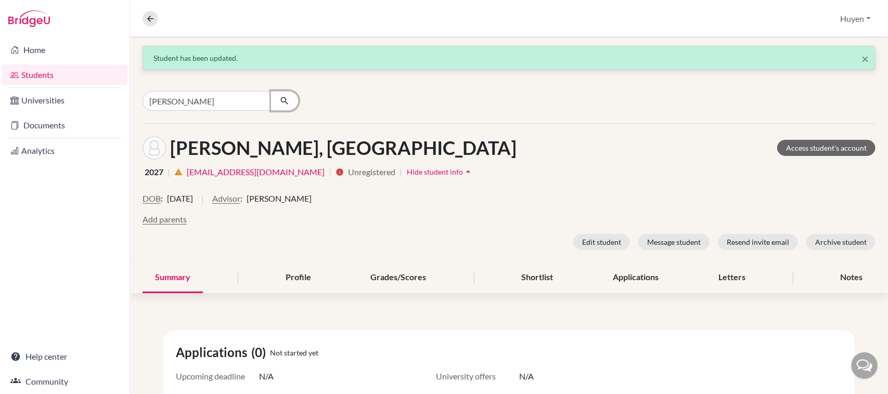
click at [284, 96] on icon "button" at bounding box center [284, 101] width 10 height 10
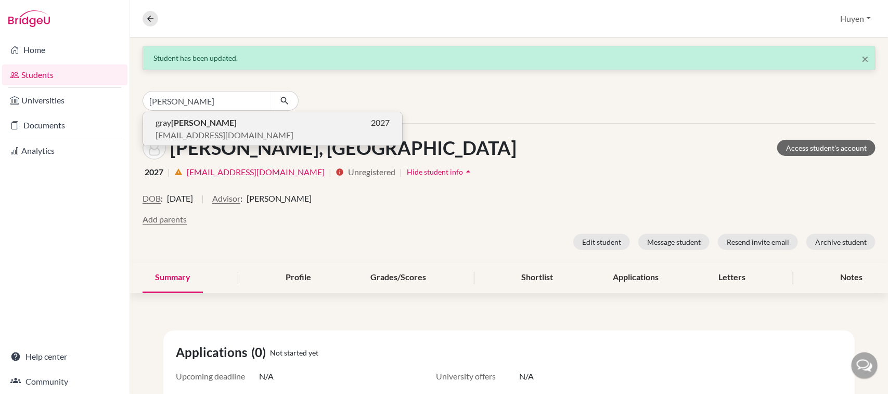
click at [246, 125] on p "gray gary 2027" at bounding box center [273, 123] width 234 height 12
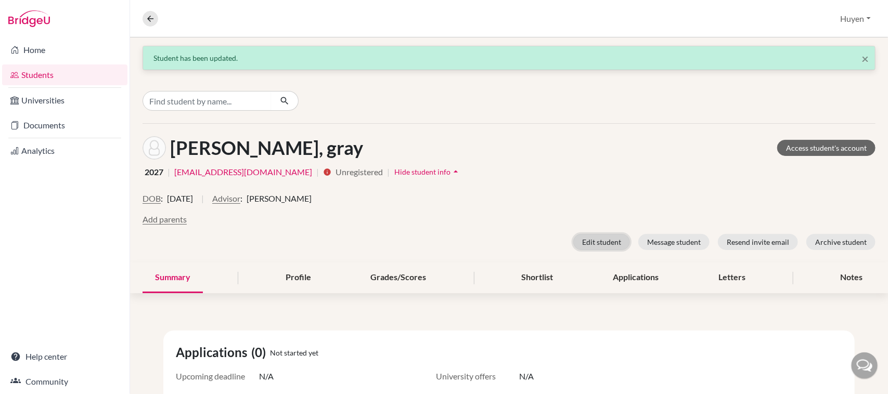
click at [604, 240] on button "Edit student" at bounding box center [601, 242] width 57 height 16
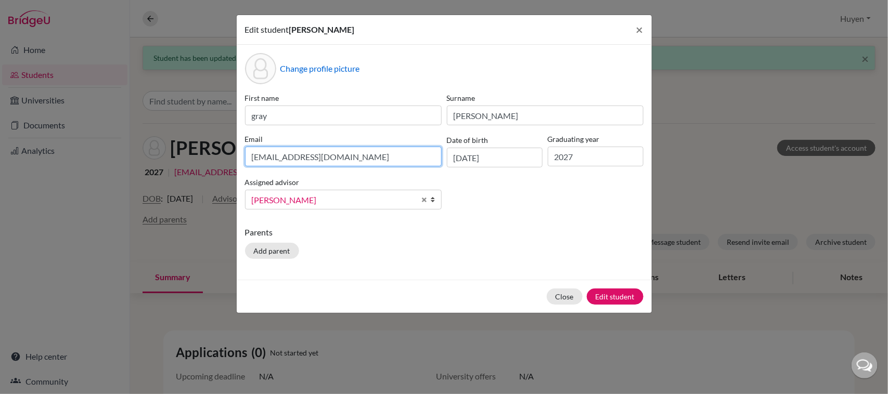
click at [305, 155] on input "[EMAIL_ADDRESS][DOMAIN_NAME]" at bounding box center [343, 157] width 197 height 20
type input "[EMAIL_ADDRESS][DOMAIN_NAME]"
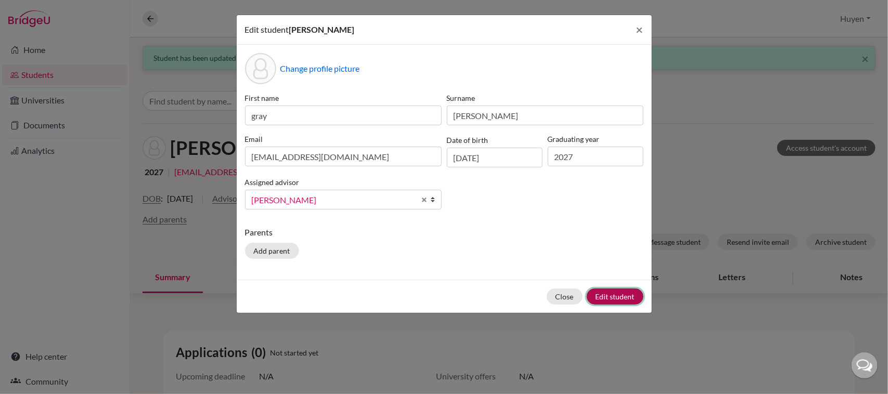
click at [627, 293] on button "Edit student" at bounding box center [615, 297] width 57 height 16
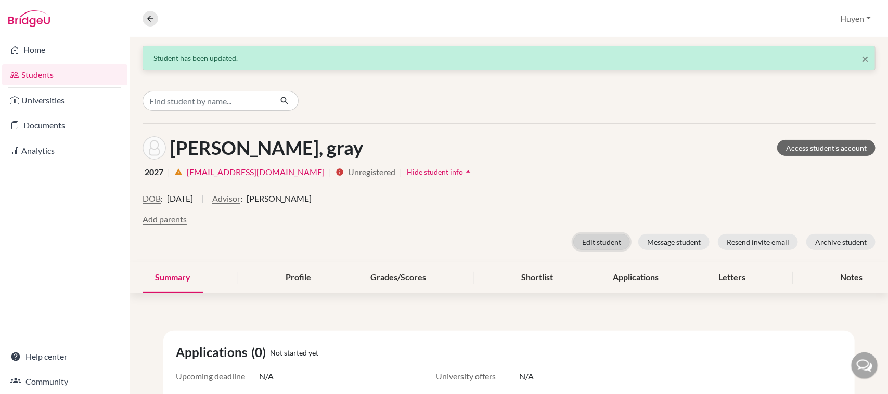
click at [583, 242] on button "Edit student" at bounding box center [601, 242] width 57 height 16
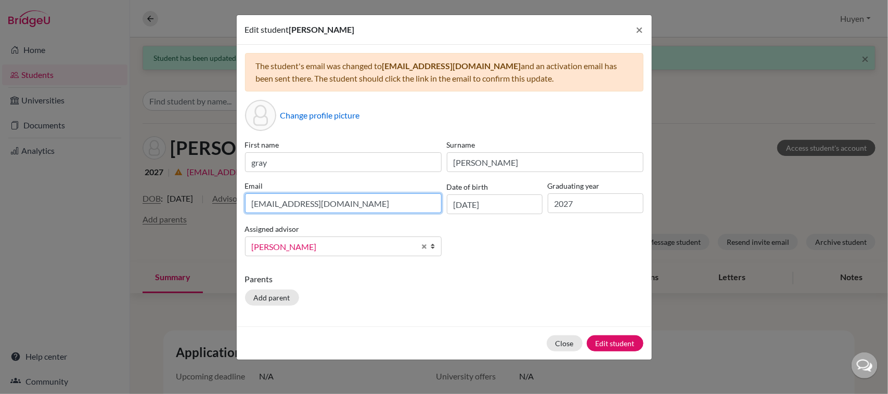
click at [303, 202] on input "[EMAIL_ADDRESS][DOMAIN_NAME]" at bounding box center [343, 204] width 197 height 20
type input "[EMAIL_ADDRESS][DOMAIN_NAME]"
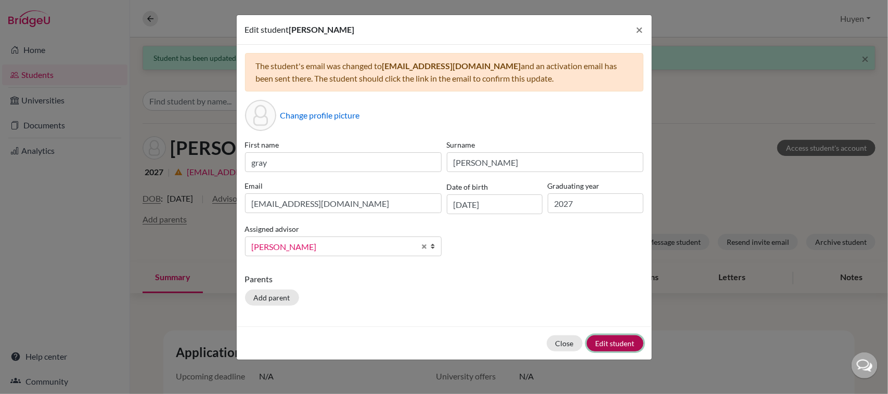
click at [620, 347] on button "Edit student" at bounding box center [615, 344] width 57 height 16
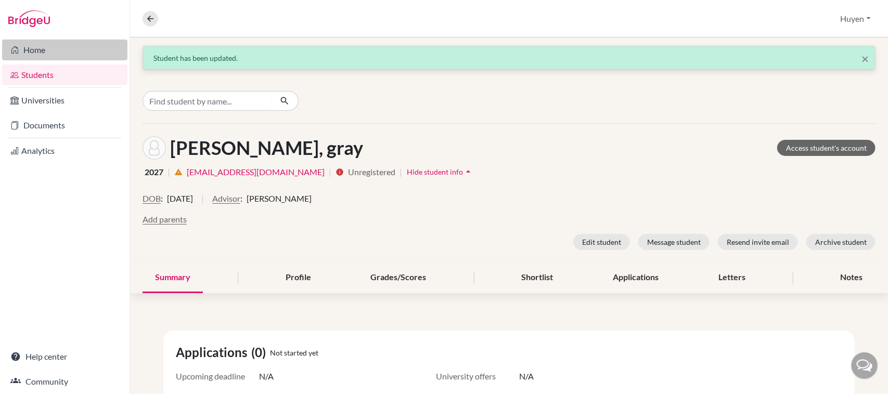
click at [58, 51] on link "Home" at bounding box center [64, 50] width 125 height 21
